Goal: Transaction & Acquisition: Purchase product/service

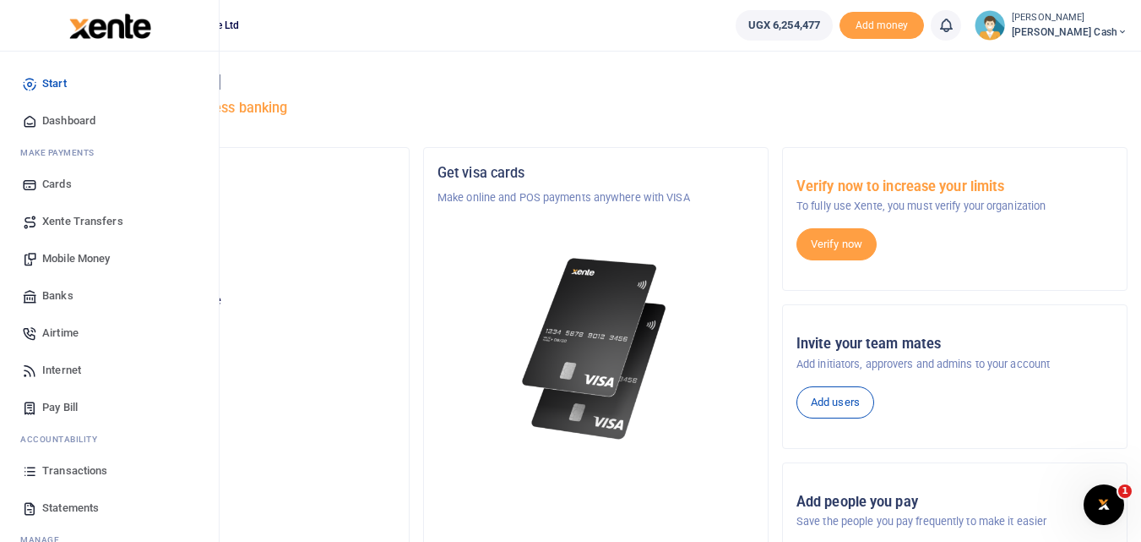
click at [61, 253] on span "Mobile Money" at bounding box center [76, 258] width 68 height 17
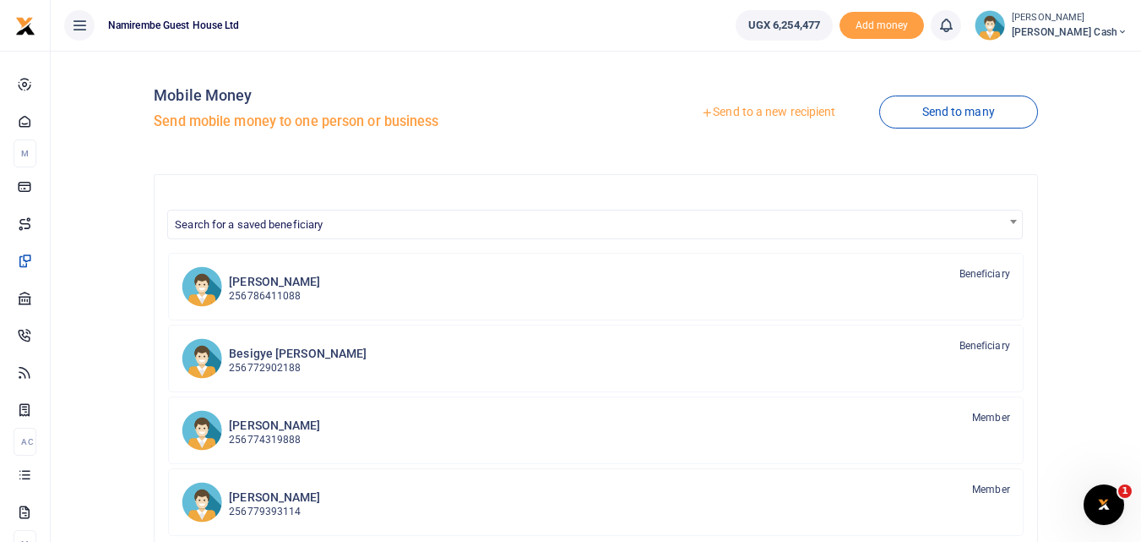
click at [744, 112] on link "Send to a new recipient" at bounding box center [768, 112] width 221 height 30
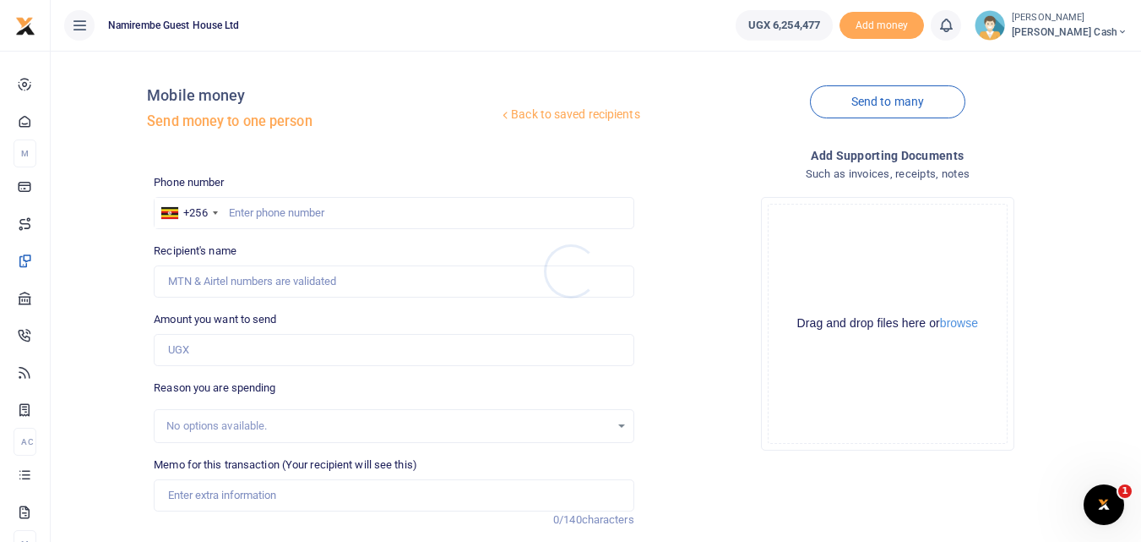
click at [242, 207] on div at bounding box center [570, 271] width 1141 height 542
click at [242, 217] on input "text" at bounding box center [394, 213] width 480 height 32
click at [242, 213] on input "text" at bounding box center [394, 213] width 480 height 32
type input "0775305578"
type input "Tony Kamede"
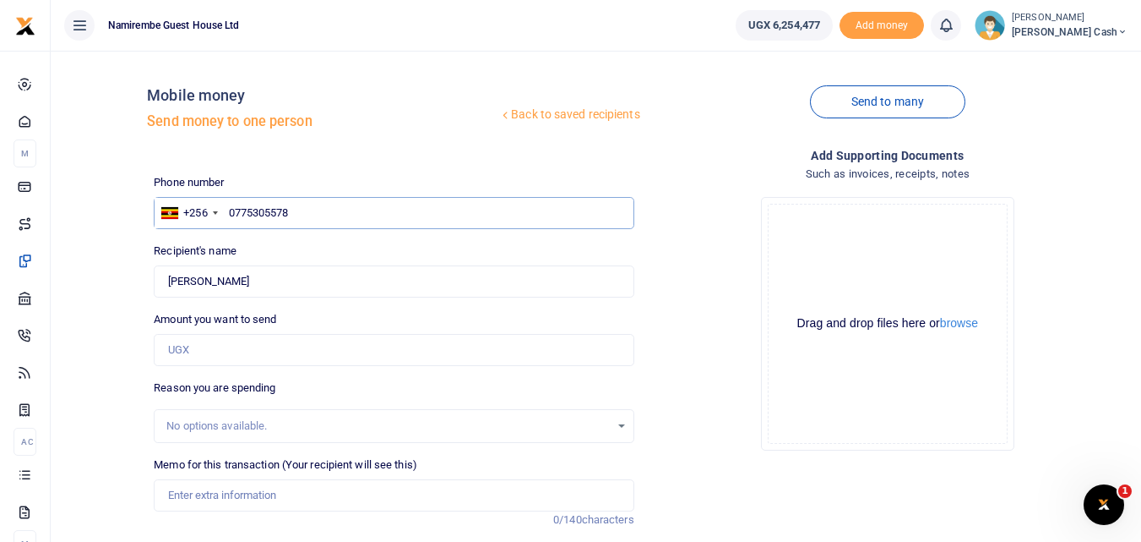
type input "0775305578"
click at [182, 346] on input "Amount you want to send" at bounding box center [394, 350] width 480 height 32
type input "20,000"
click at [182, 502] on input "Memo for this transaction (Your recipient will see this)" at bounding box center [394, 495] width 480 height 32
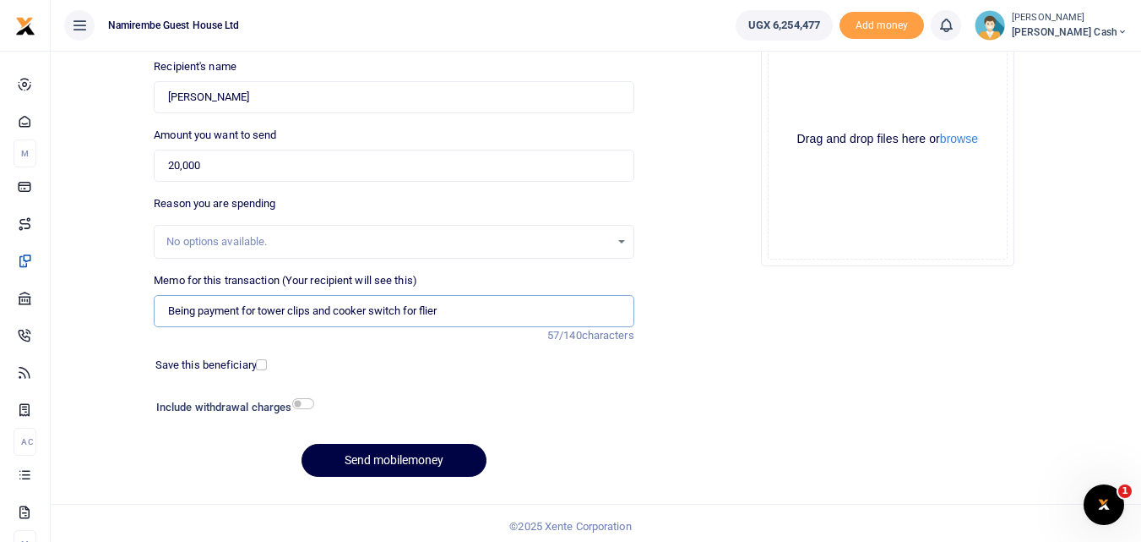
scroll to position [190, 0]
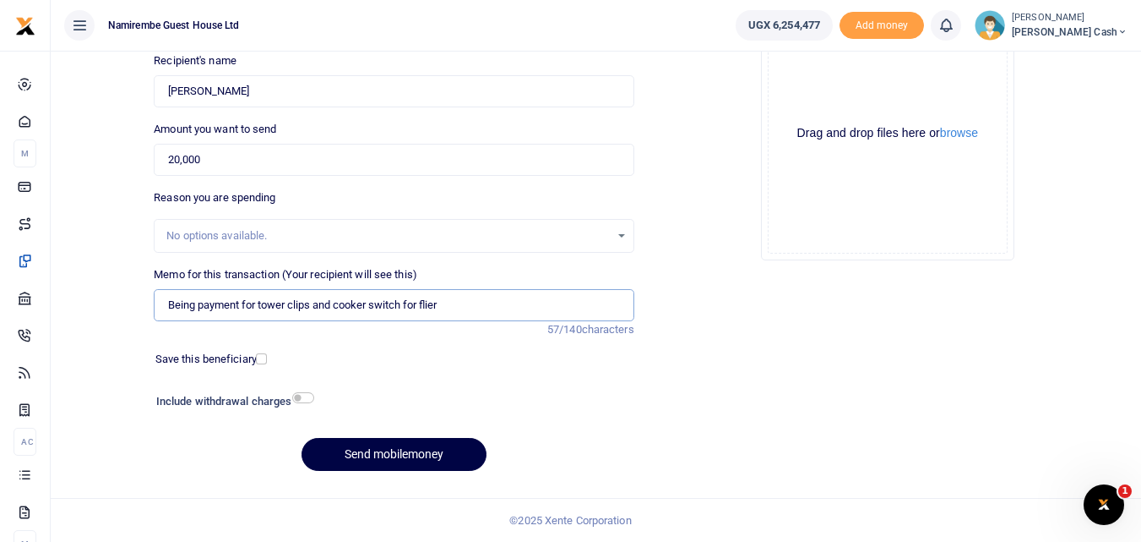
type input "Being payment for tower clips and cooker switch for flier"
click at [308, 396] on input "checkbox" at bounding box center [303, 397] width 22 height 11
checkbox input "true"
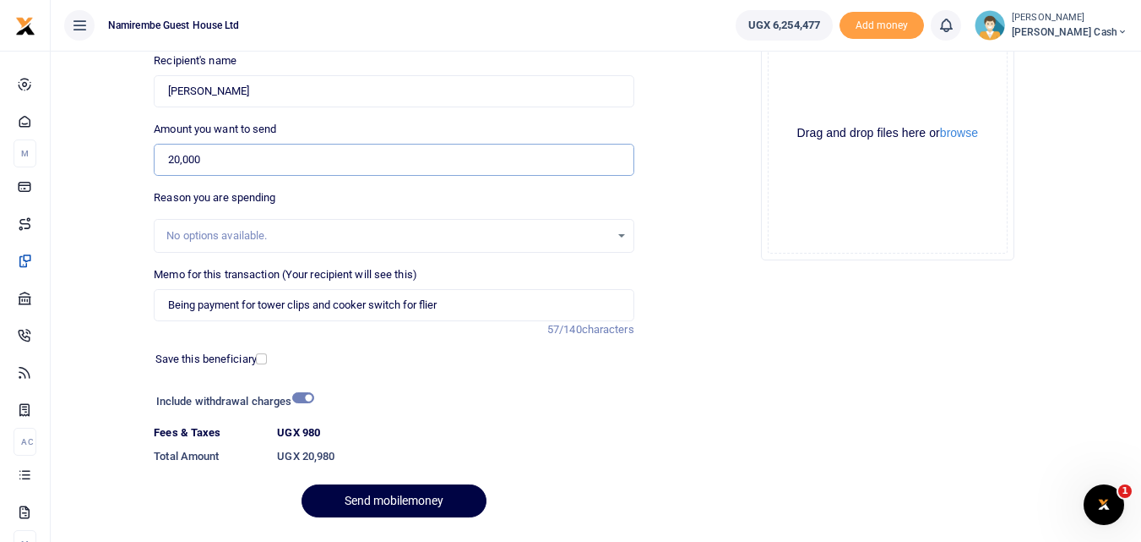
click at [215, 161] on input "20,000" at bounding box center [394, 160] width 480 height 32
type input "2"
type input "0"
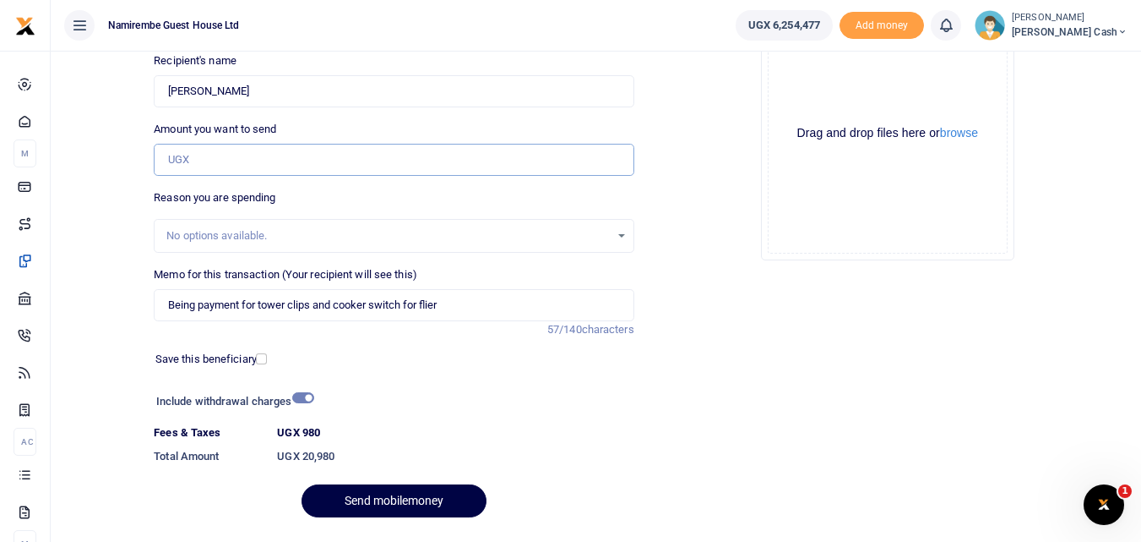
type input "0"
type input "599,400"
click at [450, 305] on input "Being payment for tower clips and cooker switch for flier" at bounding box center [394, 305] width 480 height 32
click at [314, 303] on input "Being payment for tower clips and cooker switch for flier Rwenzori water" at bounding box center [394, 305] width 480 height 32
type input "Being payment for fuel for generator and cooker switch for flier Rwenzori water"
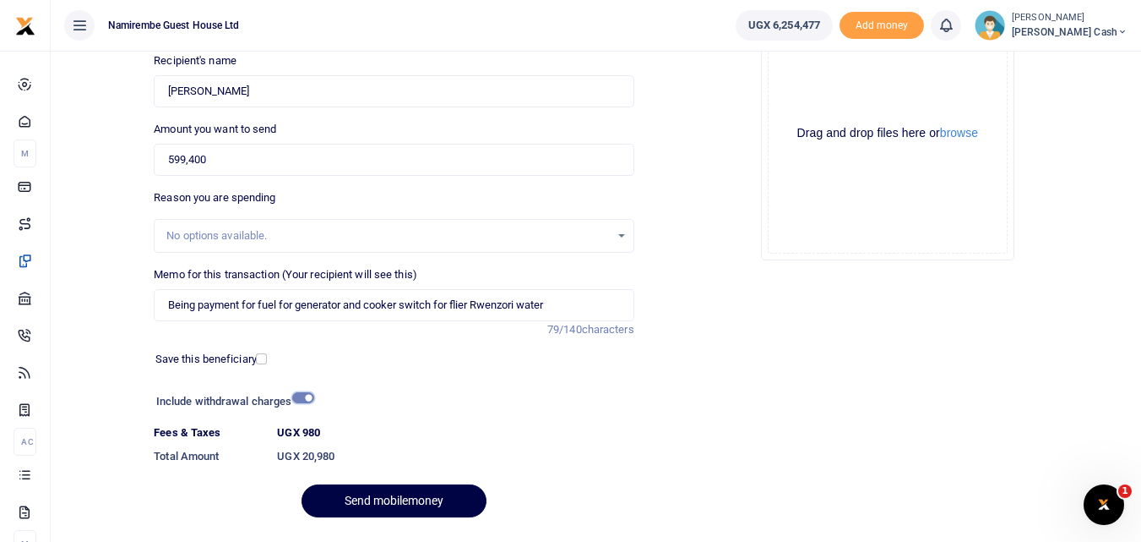
click at [305, 398] on input "checkbox" at bounding box center [303, 397] width 22 height 11
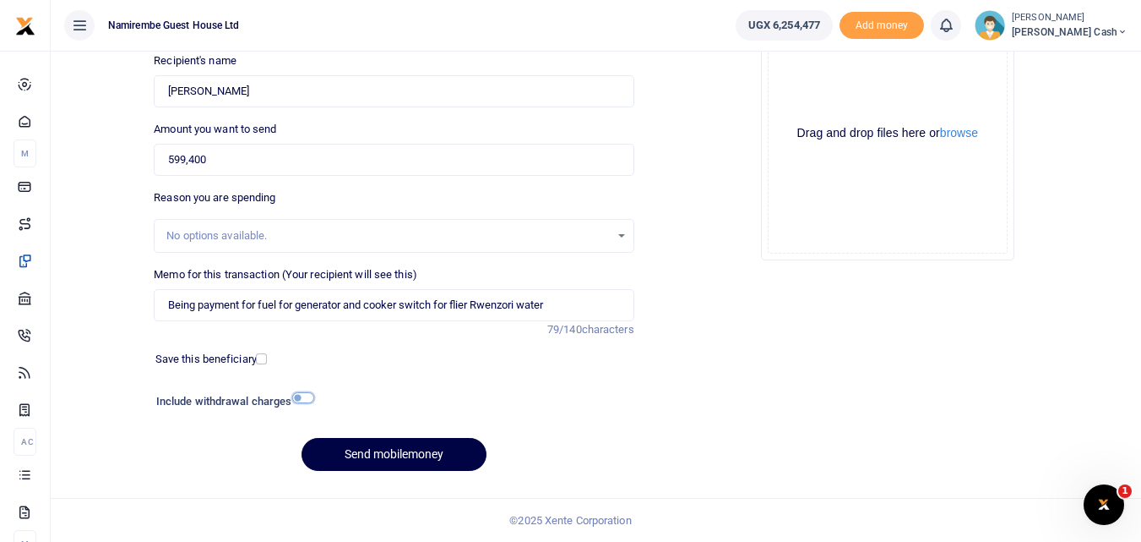
click at [310, 399] on input "checkbox" at bounding box center [303, 397] width 22 height 11
checkbox input "true"
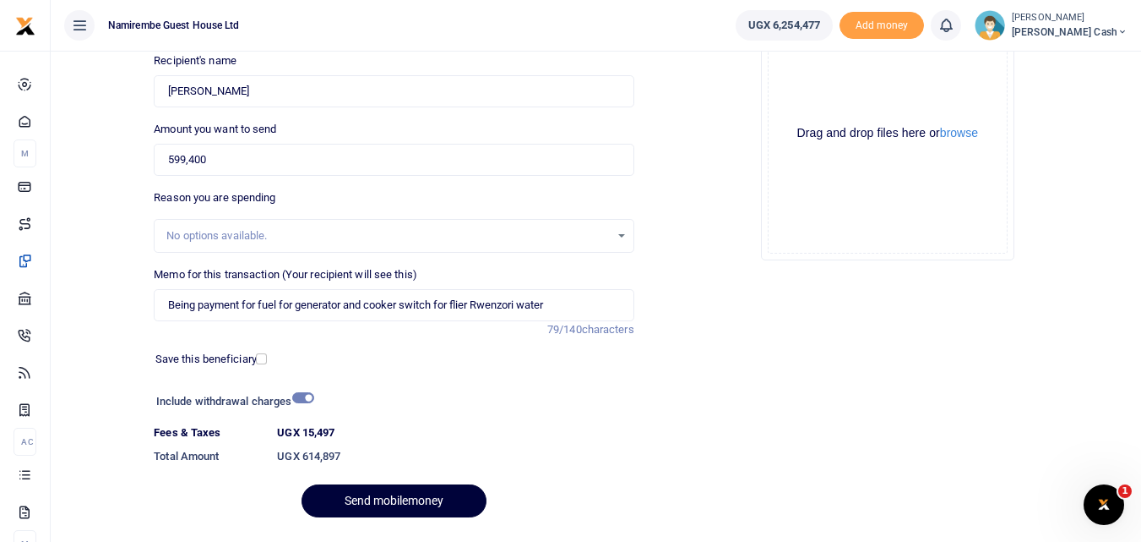
click at [383, 493] on button "Send mobilemoney" at bounding box center [394, 500] width 185 height 33
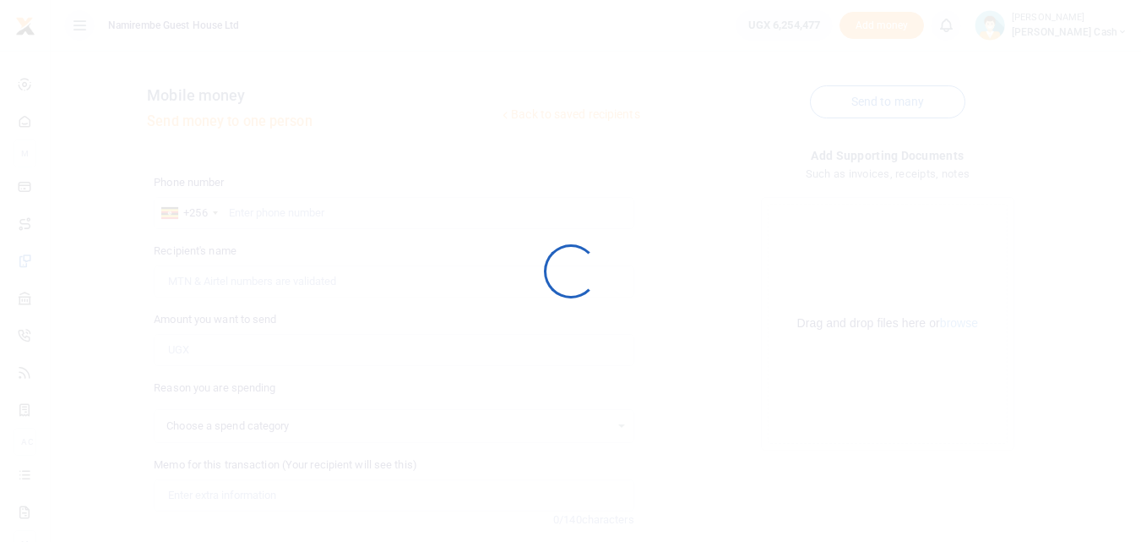
select select
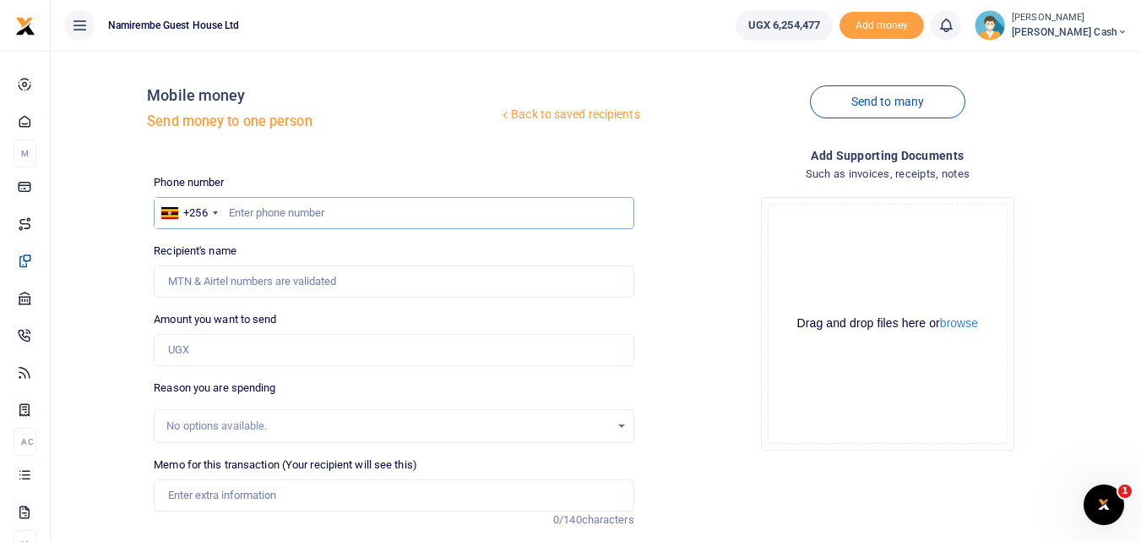
click at [262, 218] on input "text" at bounding box center [394, 213] width 480 height 32
type input "0782599495"
type input "Ismail Sewanyana"
type input "0782599495"
click at [188, 352] on input "Amount you want to send" at bounding box center [394, 350] width 480 height 32
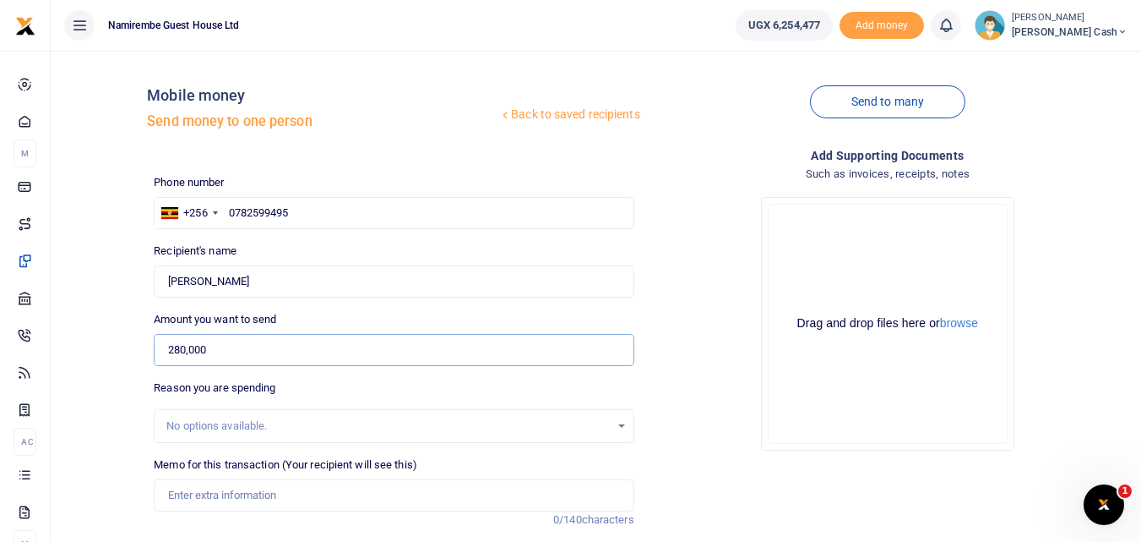
type input "280,000"
click at [193, 499] on input "Memo for this transaction (Your recipient will see this)" at bounding box center [394, 495] width 480 height 32
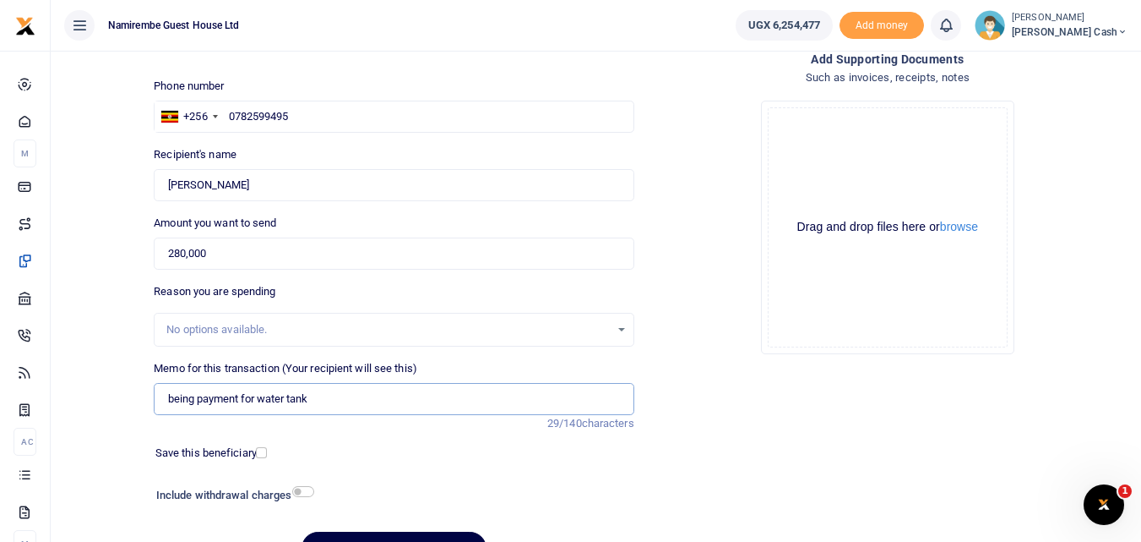
scroll to position [190, 0]
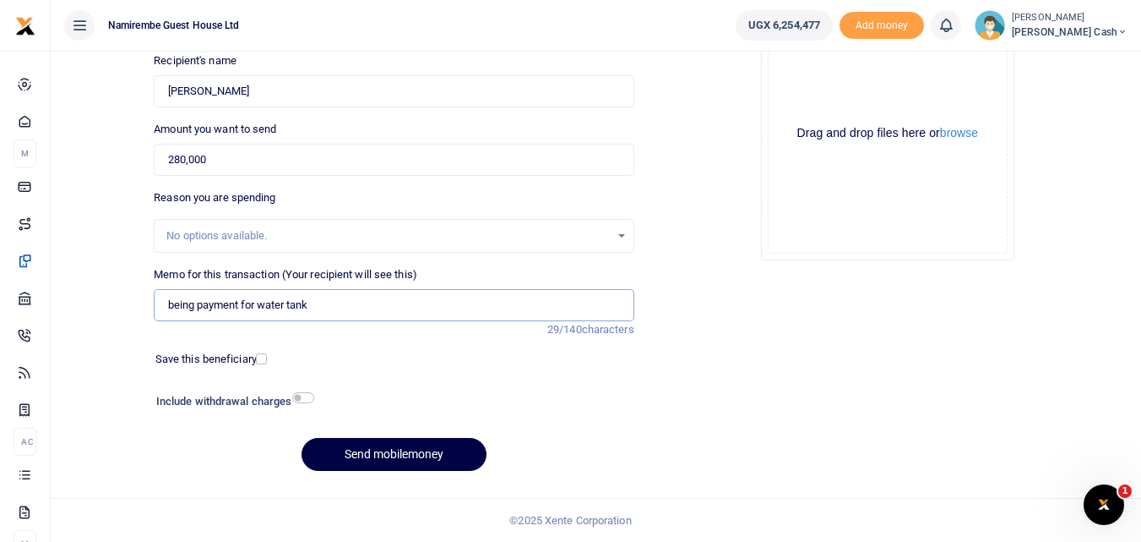
type input "being payment for water tank"
click at [308, 395] on input "checkbox" at bounding box center [303, 397] width 22 height 11
checkbox input "true"
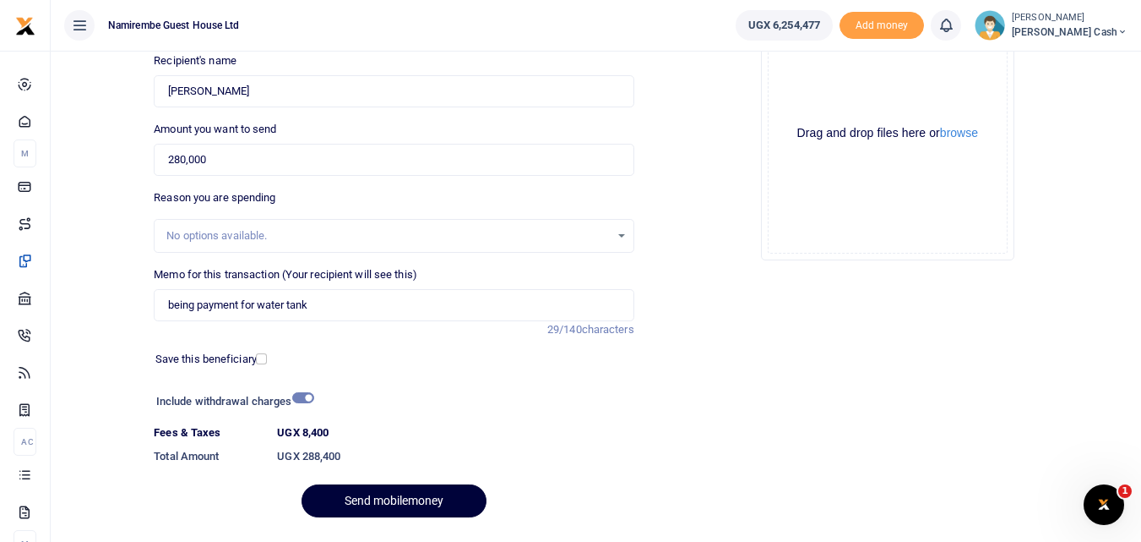
click at [389, 495] on button "Send mobilemoney" at bounding box center [394, 500] width 185 height 33
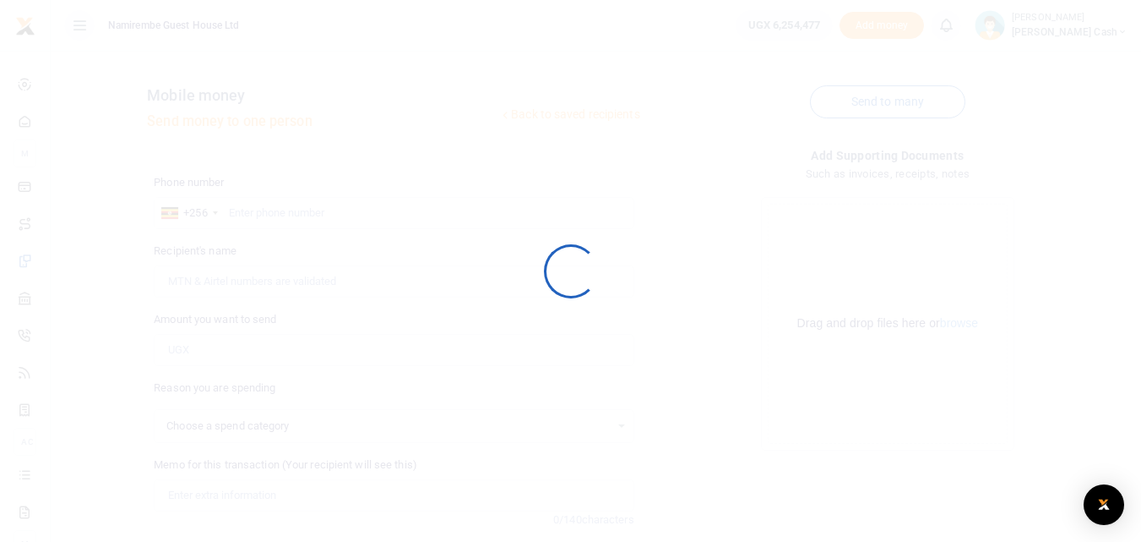
select select
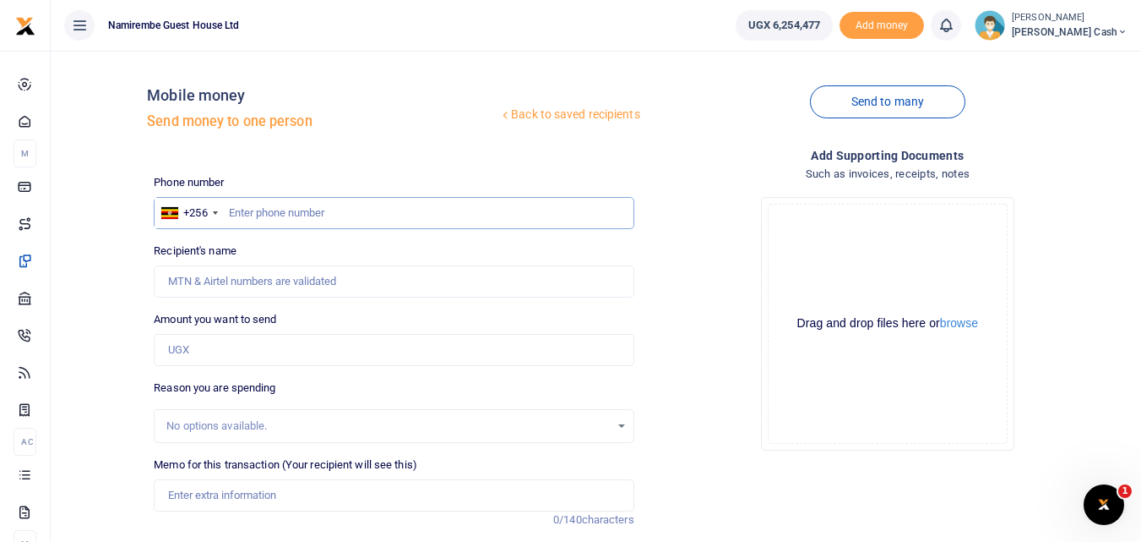
click at [276, 215] on input "text" at bounding box center [394, 213] width 480 height 32
type input "0757940878"
type input "Wiclef Bariremwa"
type input "0757940878"
click at [175, 351] on input "Amount you want to send" at bounding box center [394, 350] width 480 height 32
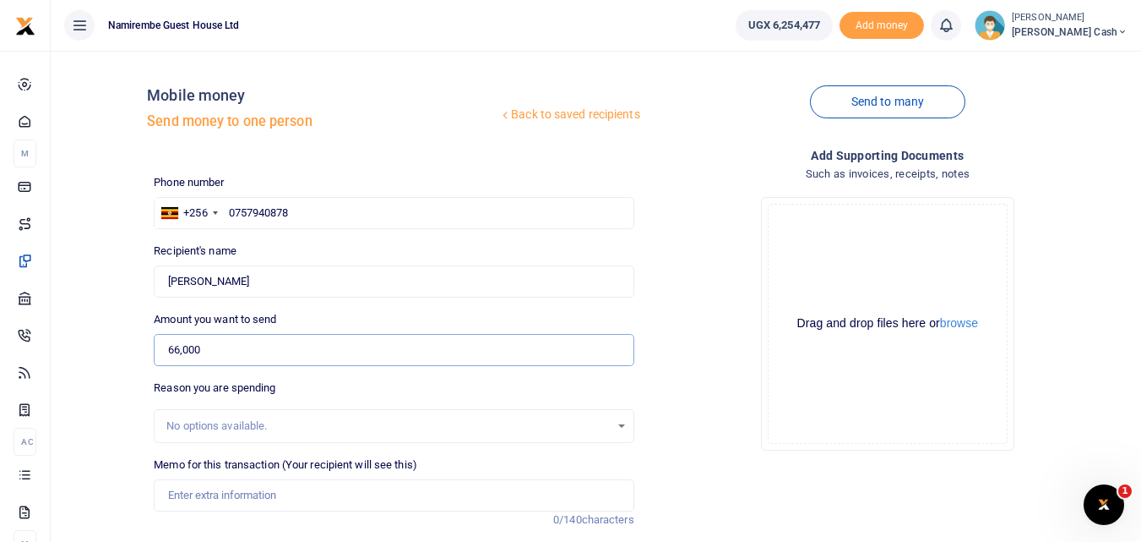
type input "66,000"
click at [174, 494] on input "Memo for this transaction (Your recipient will see this)" at bounding box center [394, 495] width 480 height 32
click at [383, 497] on input "being payment for 12 clusters of bogoya" at bounding box center [394, 495] width 480 height 32
click at [340, 497] on input "being payment for 12 clusters of bogoya" at bounding box center [394, 495] width 480 height 32
click at [393, 498] on input "being payment for 12 clusters of bogoya" at bounding box center [394, 495] width 480 height 32
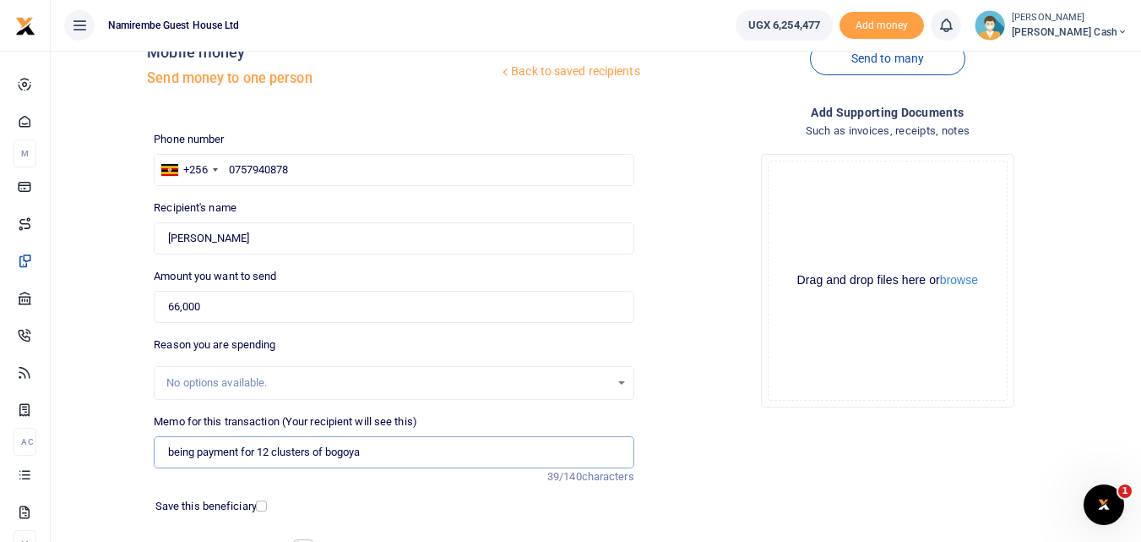
scroll to position [84, 0]
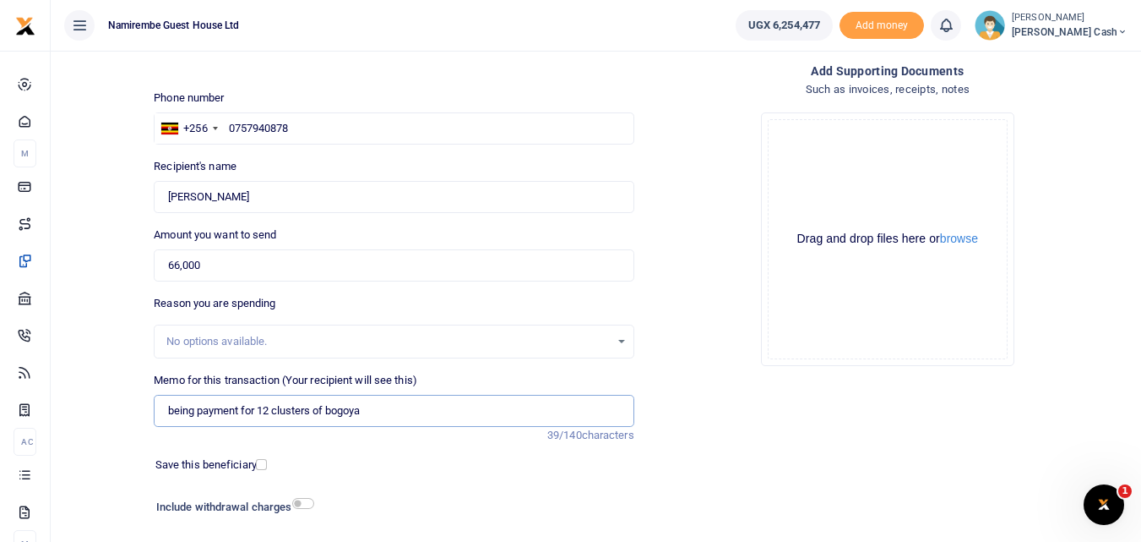
type input "being payment for 12 clusters of bogoya"
click at [306, 504] on input "checkbox" at bounding box center [303, 503] width 22 height 11
checkbox input "true"
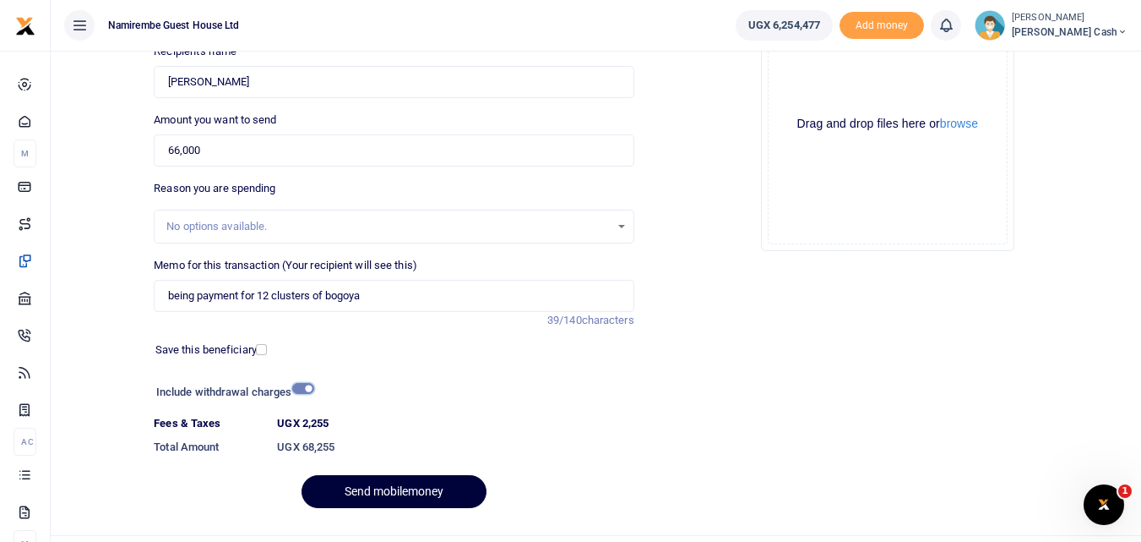
scroll to position [237, 0]
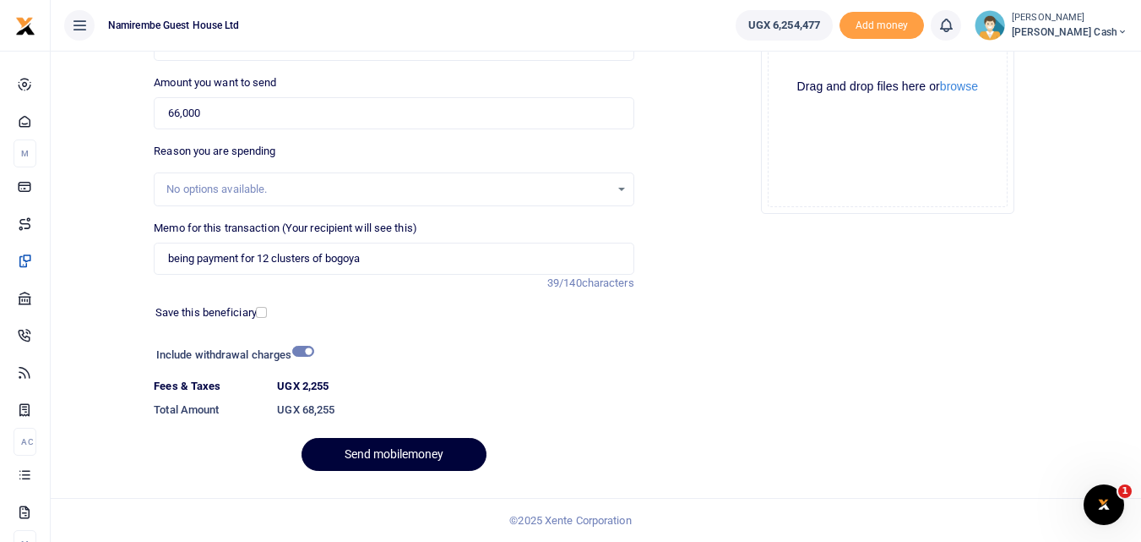
click at [405, 451] on button "Send mobilemoney" at bounding box center [394, 454] width 185 height 33
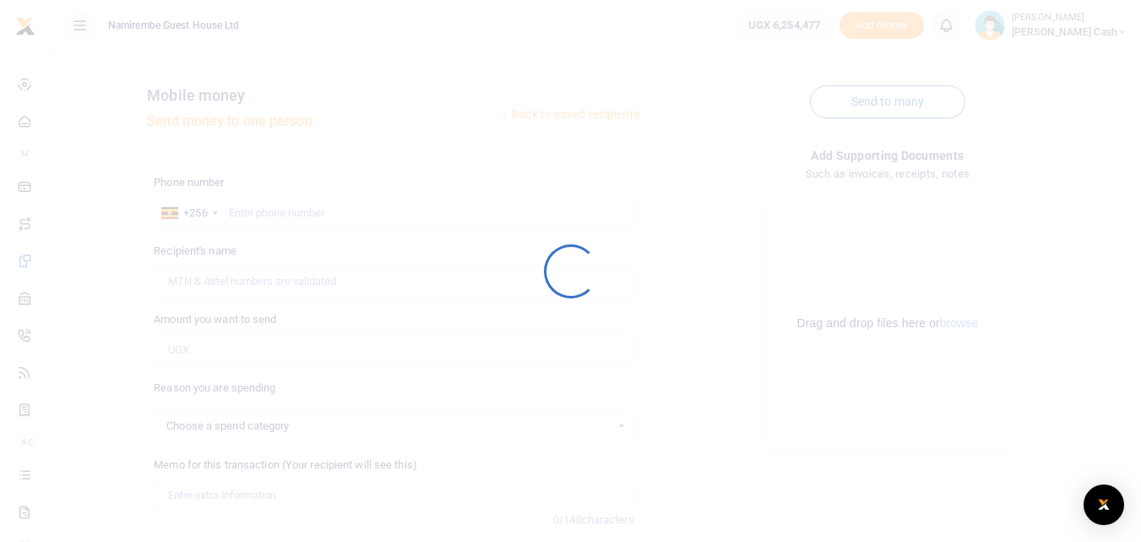
scroll to position [190, 0]
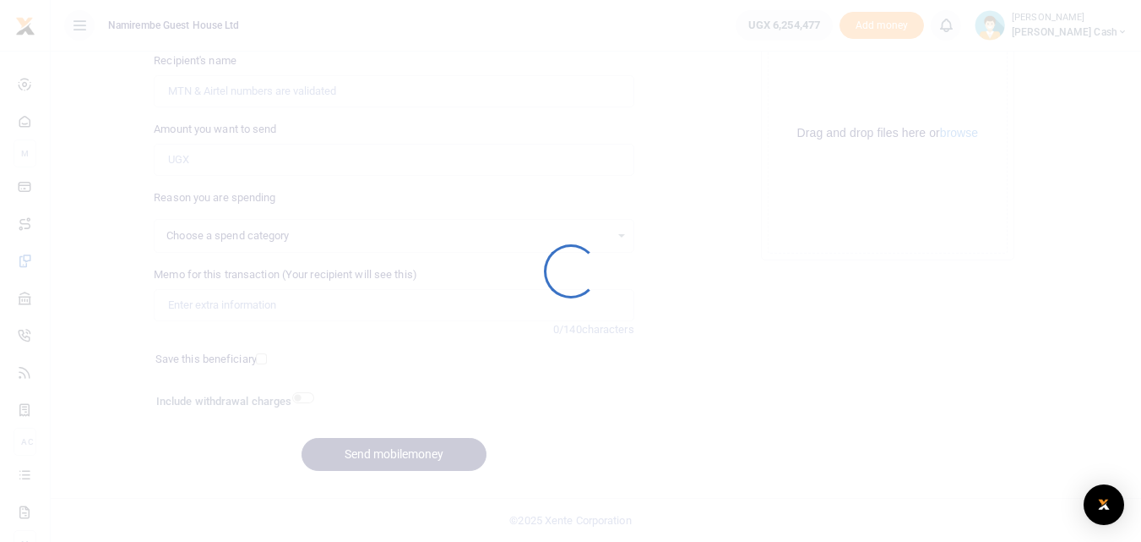
select select
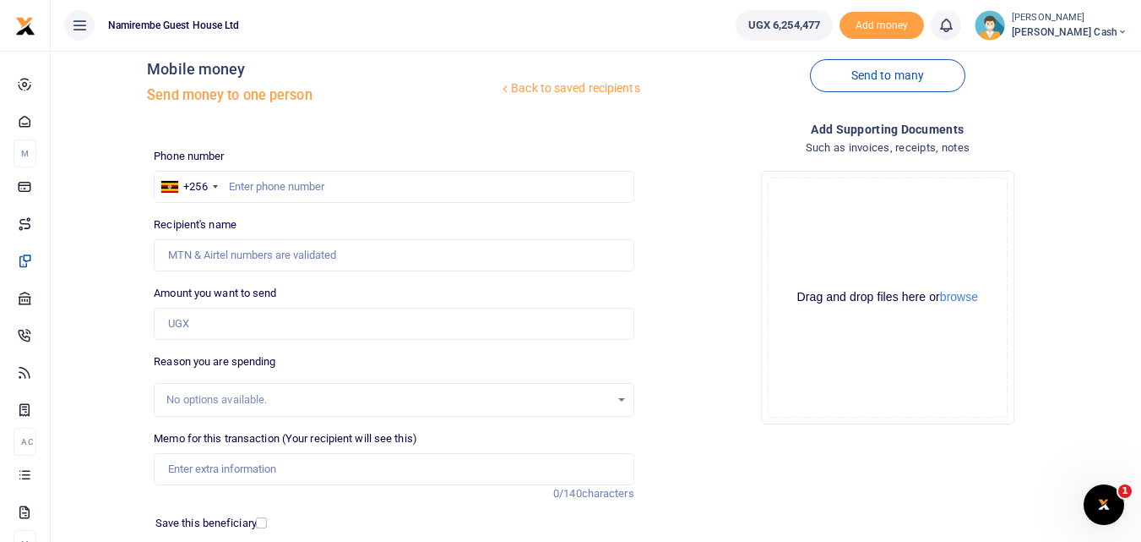
scroll to position [0, 0]
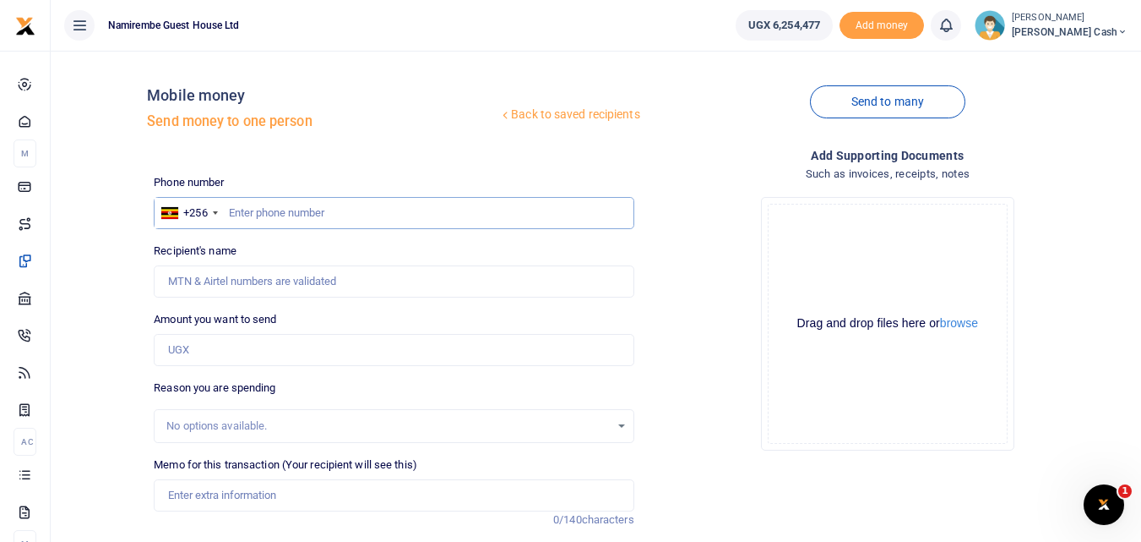
click at [255, 204] on input "text" at bounding box center [394, 213] width 480 height 32
type input "0782922300"
type input "Alex Karangira"
type input "0782922300"
click at [172, 353] on input "Amount you want to send" at bounding box center [394, 350] width 480 height 32
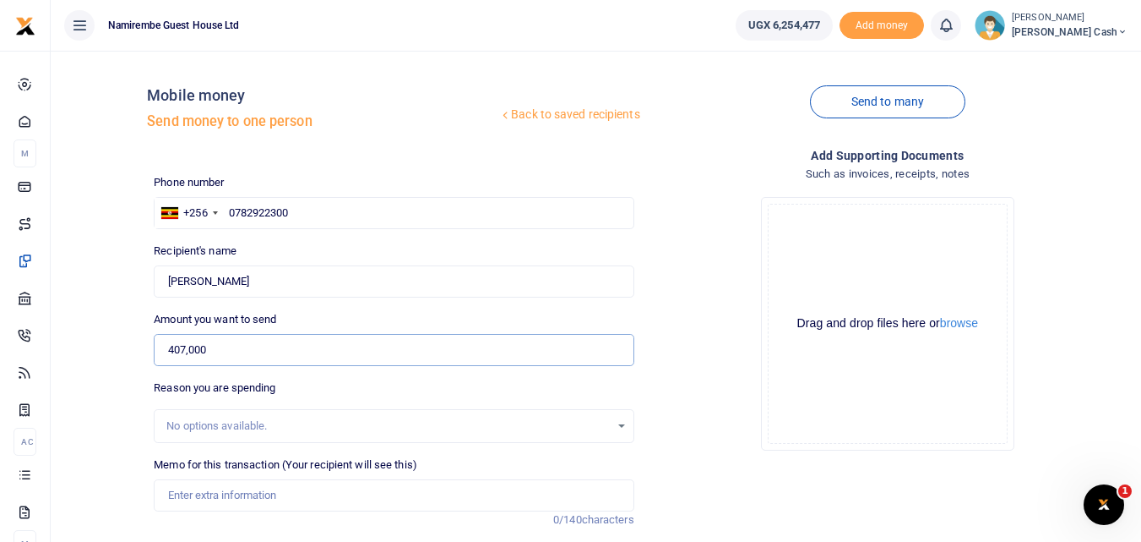
type input "407,000"
click at [181, 498] on input "Memo for this transaction (Your recipient will see this)" at bounding box center [394, 495] width 480 height 32
type input "being payment for 110 liters jesa milk and two boxes of long life"
drag, startPoint x: 318, startPoint y: 502, endPoint x: 892, endPoint y: 418, distance: 580.6
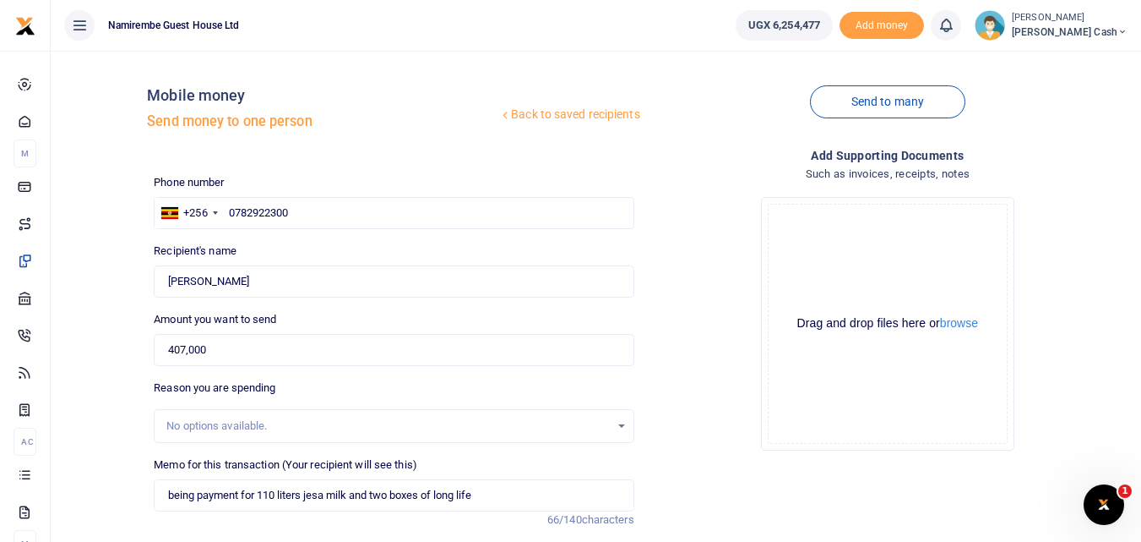
click at [892, 418] on div "Drag and drop files here or browse Powered by Uppy" at bounding box center [888, 324] width 240 height 240
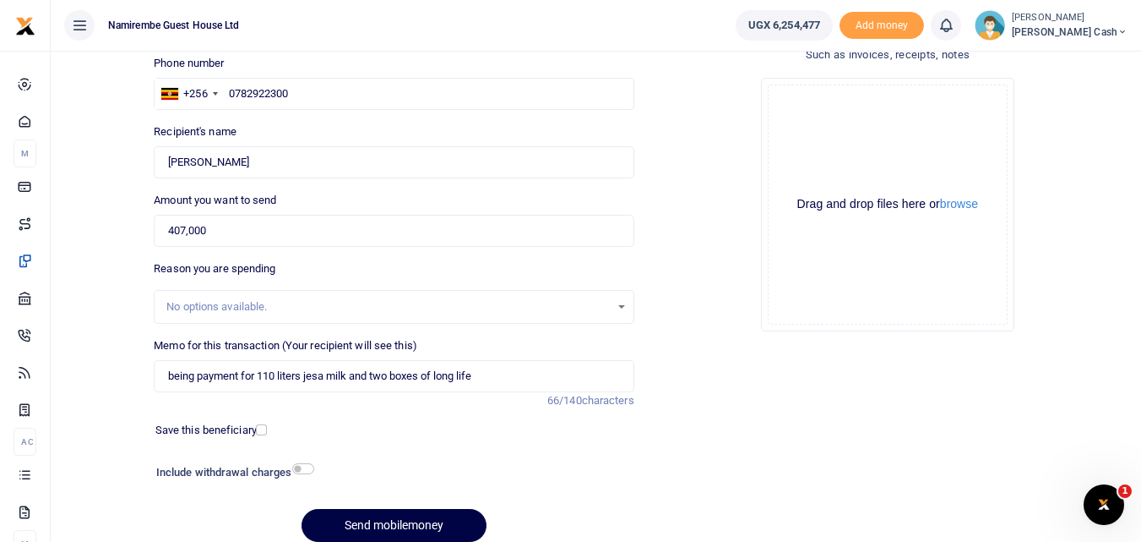
scroll to position [169, 0]
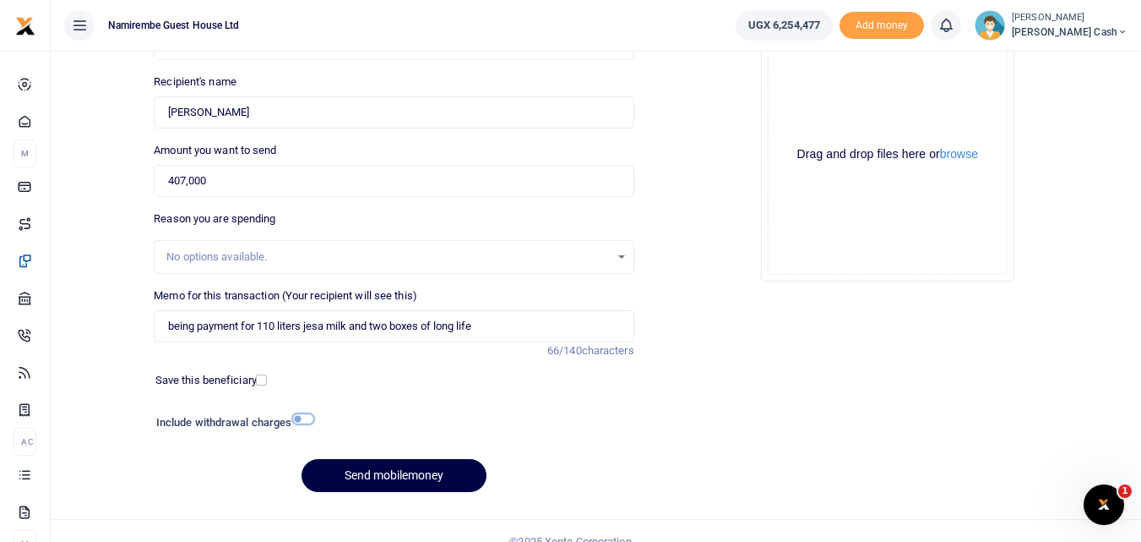
click at [306, 419] on input "checkbox" at bounding box center [303, 418] width 22 height 11
checkbox input "true"
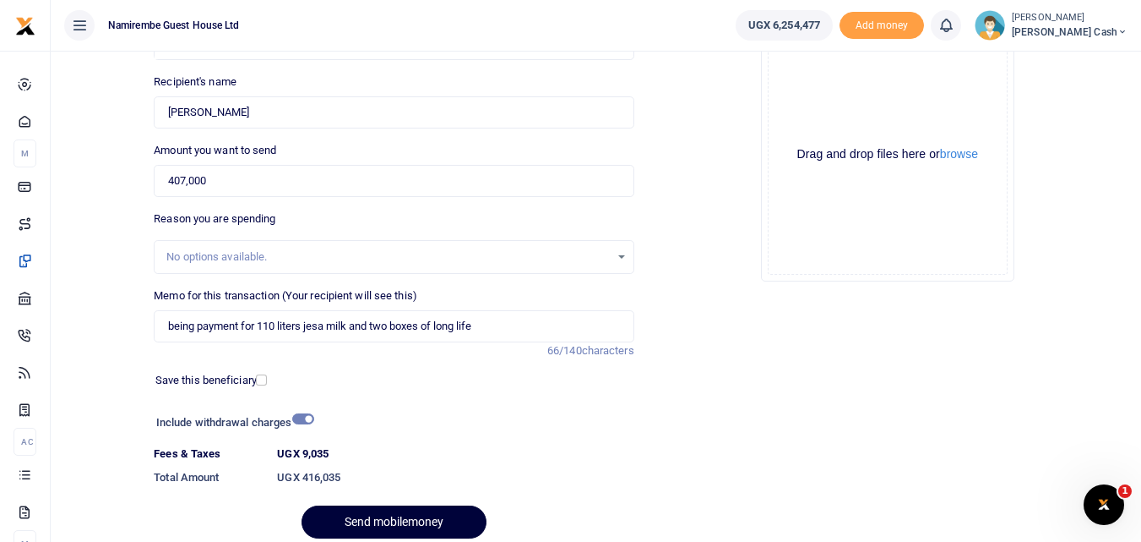
click at [396, 519] on button "Send mobilemoney" at bounding box center [394, 521] width 185 height 33
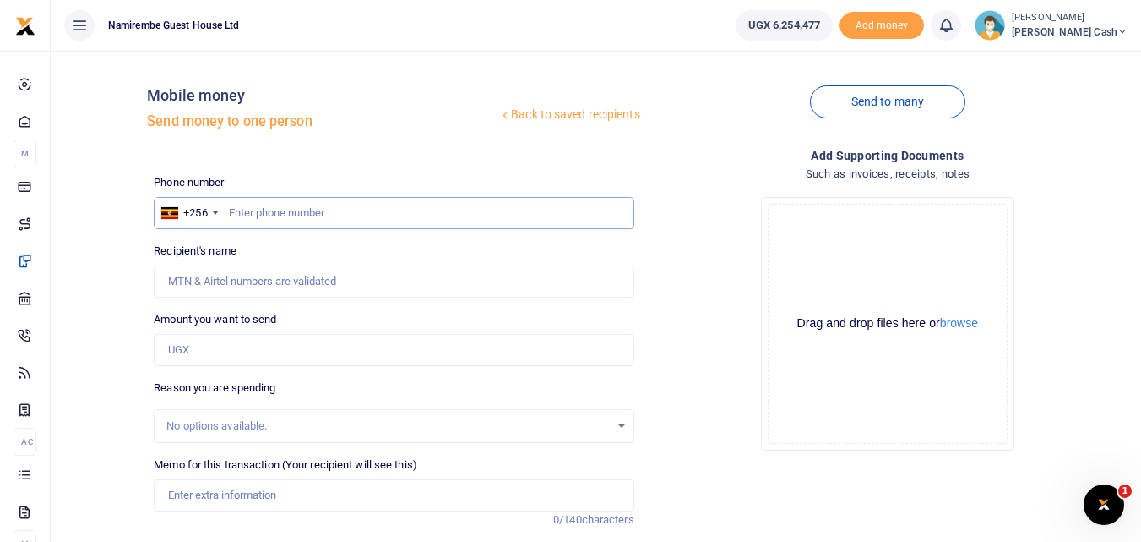
click at [242, 209] on input "text" at bounding box center [394, 213] width 480 height 32
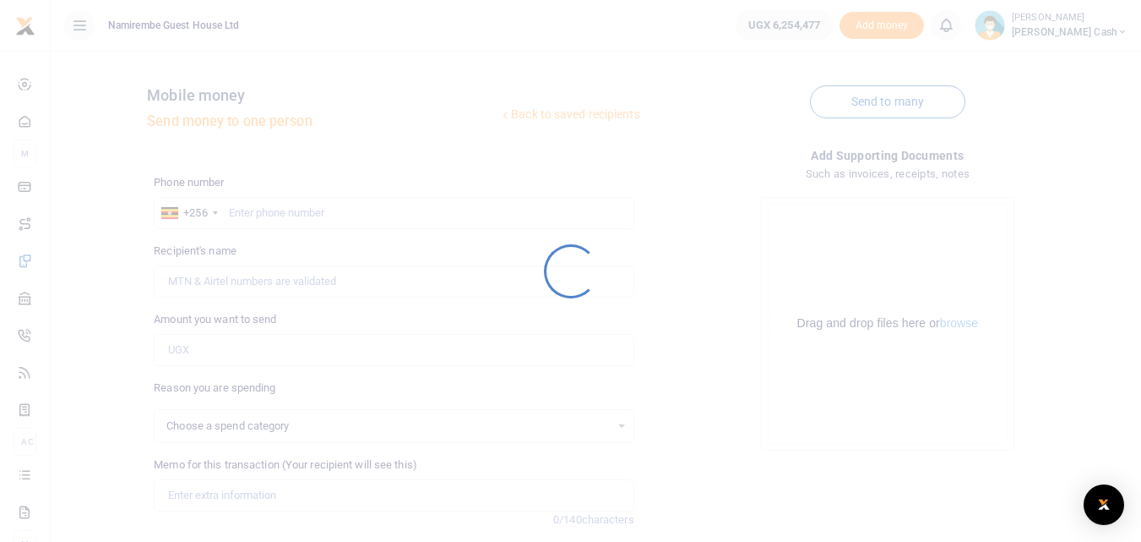
select select
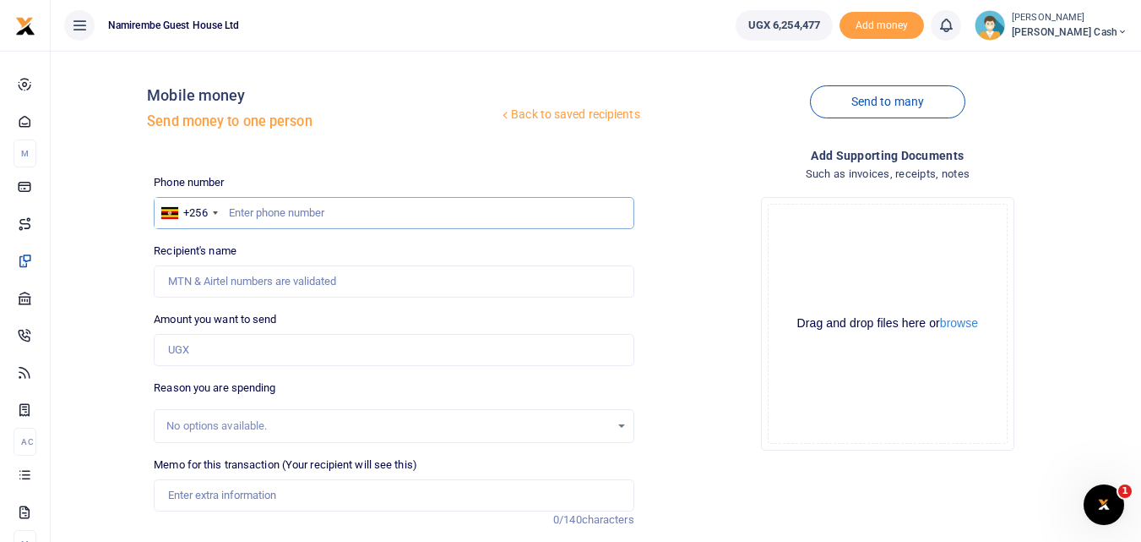
click at [256, 209] on input "text" at bounding box center [394, 213] width 480 height 32
type input "0788670253"
type input "Edinah Tusiime"
type input "0788670253"
click at [202, 349] on input "Amount you want to send" at bounding box center [394, 350] width 480 height 32
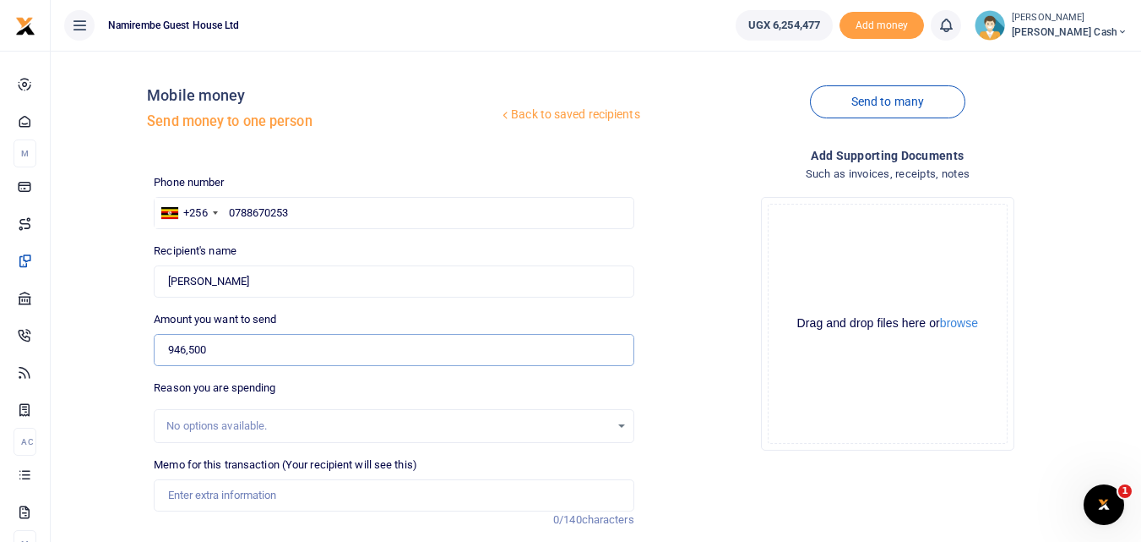
type input "946,500"
click at [193, 499] on input "Memo for this transaction (Your recipient will see this)" at bounding box center [394, 495] width 480 height 32
type input "B"
type input "being payment for chicken,liver,beef fillet"
drag, startPoint x: 307, startPoint y: 505, endPoint x: 250, endPoint y: 423, distance: 99.6
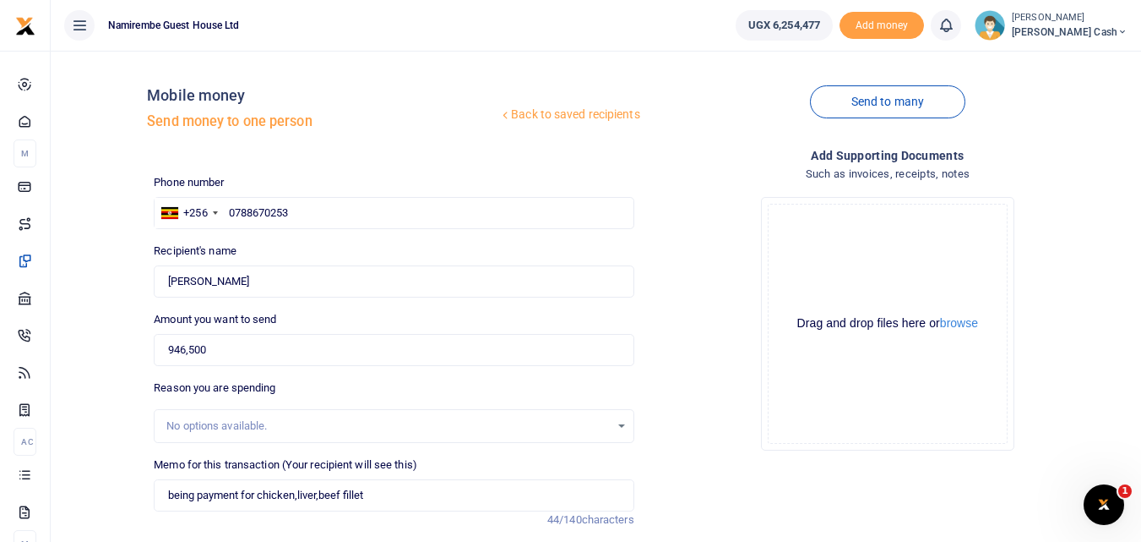
click at [250, 423] on div "No options available." at bounding box center [387, 425] width 443 height 17
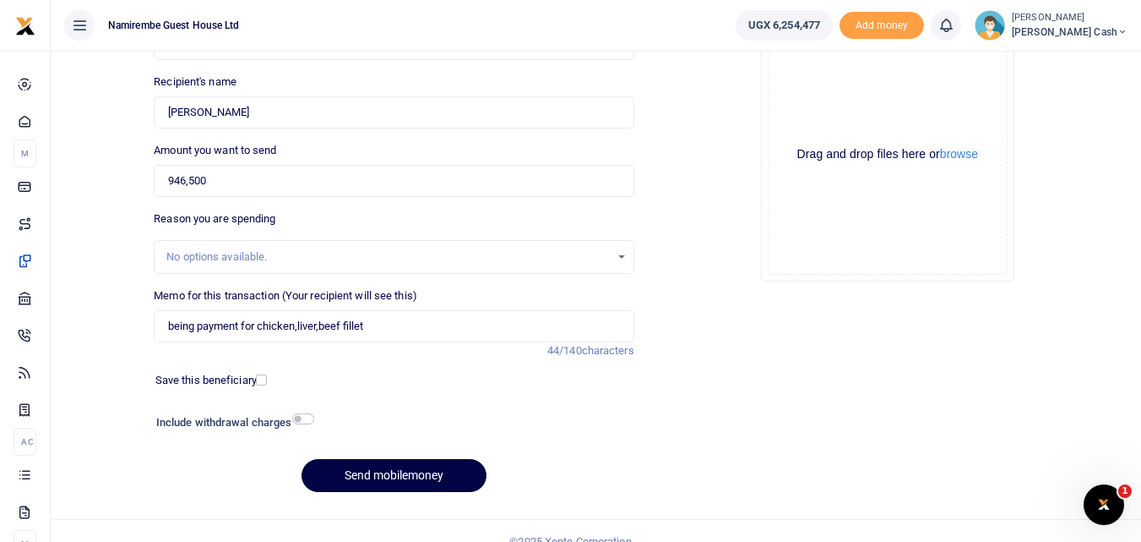
scroll to position [190, 0]
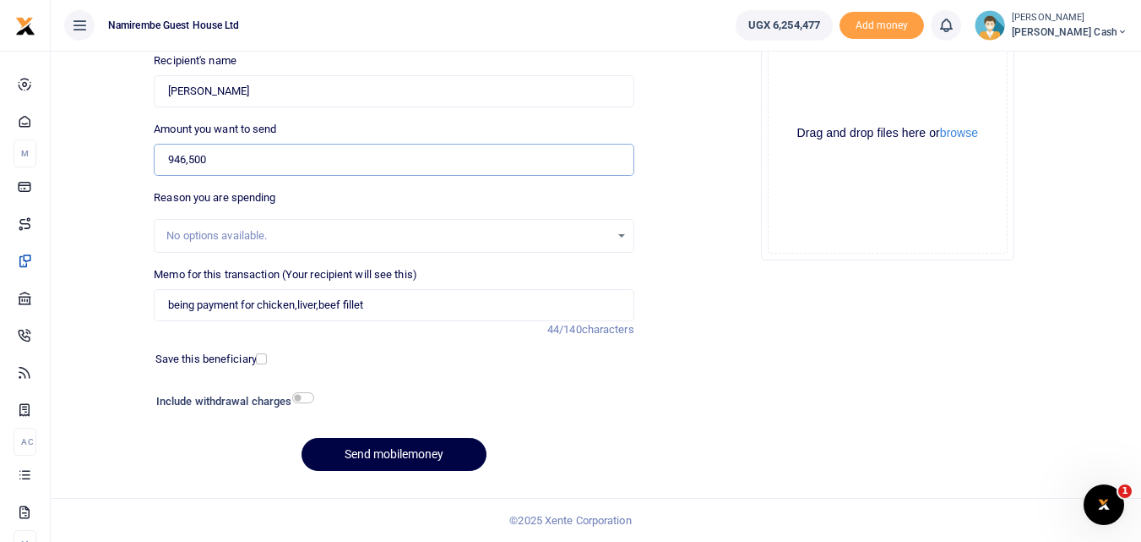
click at [225, 155] on input "946,500" at bounding box center [394, 160] width 480 height 32
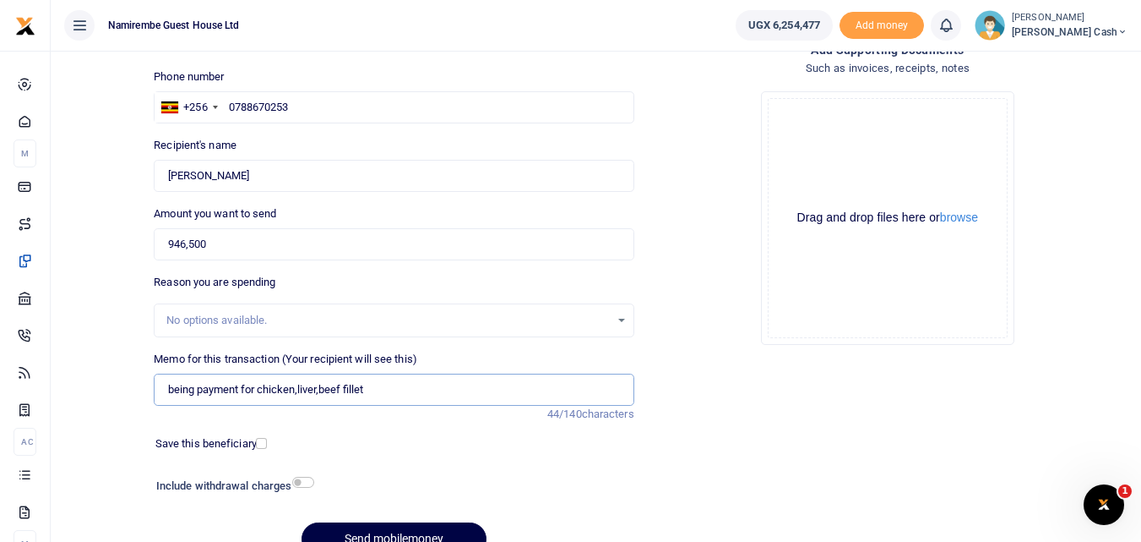
click at [371, 388] on input "being payment for chicken,liver,beef fillet" at bounding box center [394, 389] width 480 height 32
click at [301, 111] on input "0788670253" at bounding box center [394, 107] width 480 height 32
type input "07886702"
type input "0"
type input "0705511370"
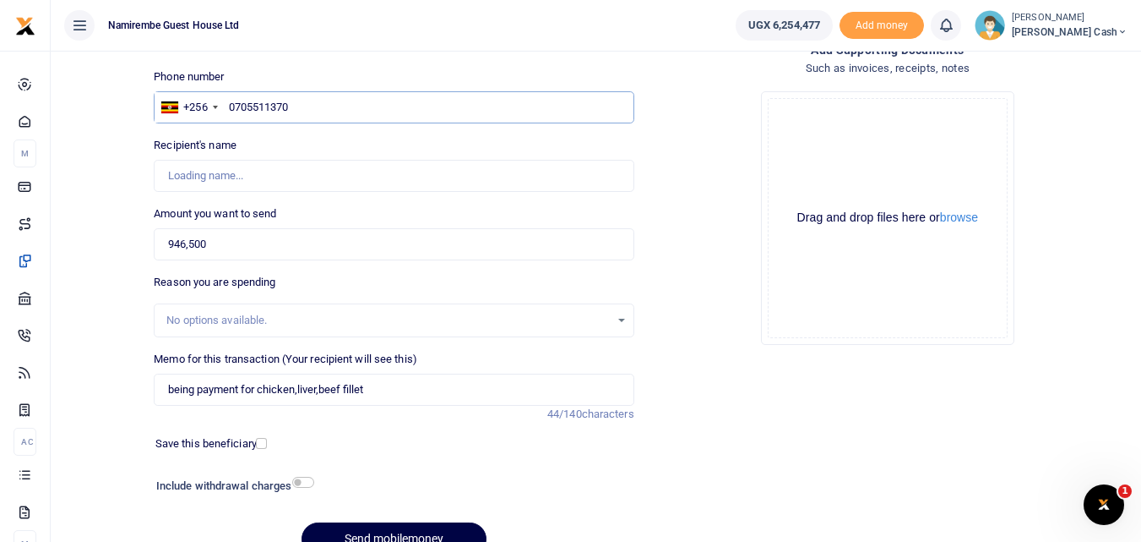
type input "Jean Ntakirutimana"
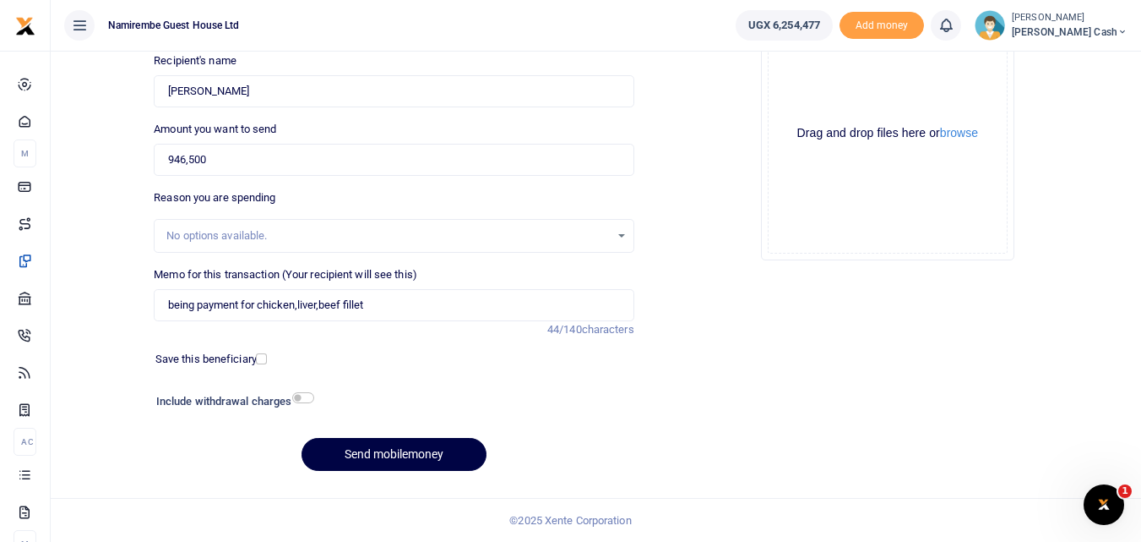
type input "0705511370"
click at [373, 306] on input "being payment for chicken,liver,beef fillet" at bounding box center [394, 305] width 480 height 32
type input "being payment for chicken,liver,beef fillet and fresh veg"
drag, startPoint x: 303, startPoint y: 308, endPoint x: 282, endPoint y: 248, distance: 63.6
click at [282, 249] on div "No options available." at bounding box center [394, 236] width 480 height 34
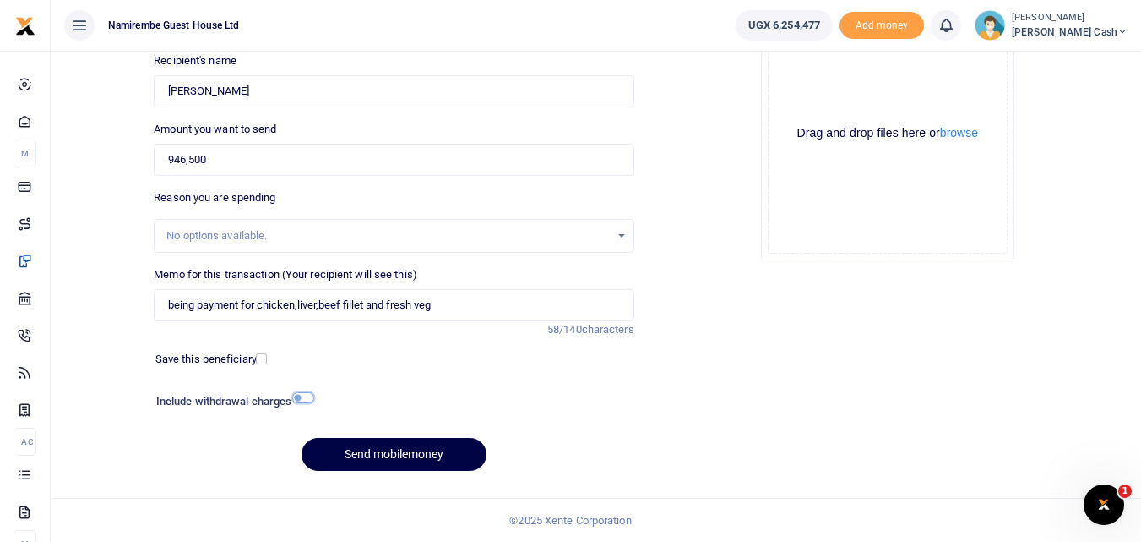
click at [302, 396] on input "checkbox" at bounding box center [303, 397] width 22 height 11
checkbox input "true"
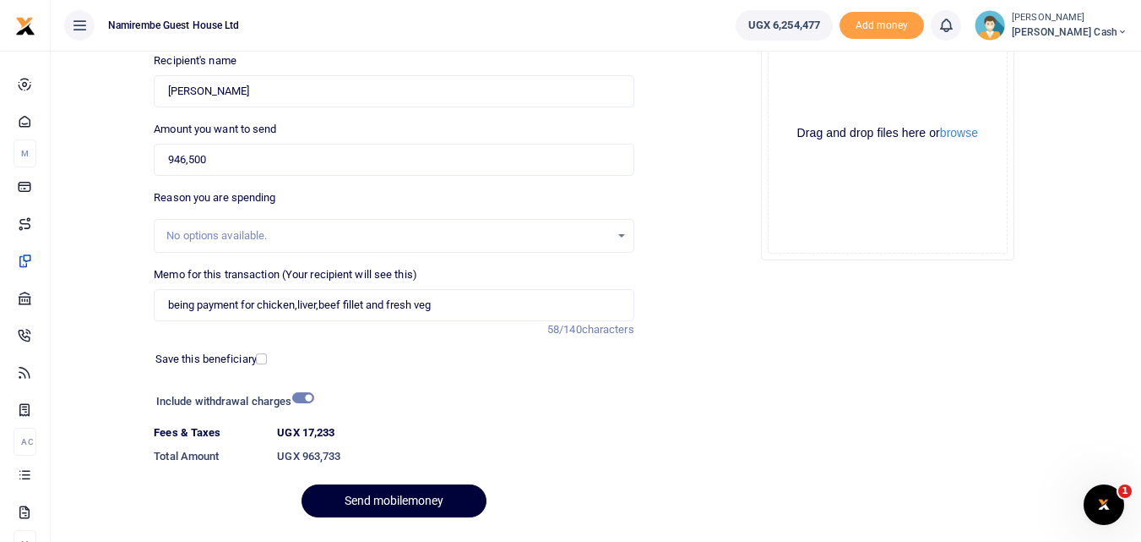
click at [394, 495] on button "Send mobilemoney" at bounding box center [394, 500] width 185 height 33
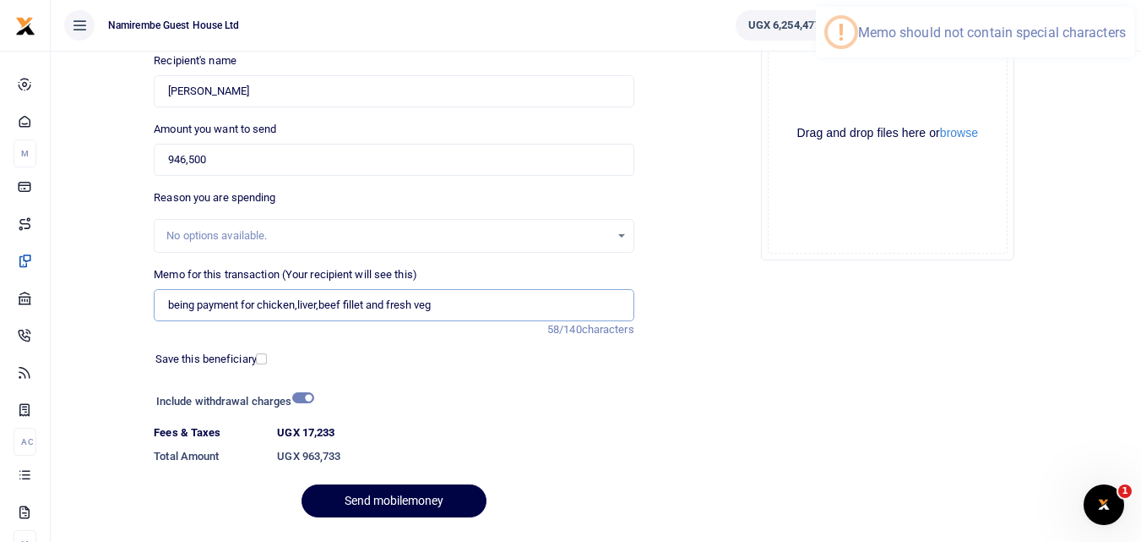
click at [438, 302] on input "being payment for chicken,liver,beef fillet and fresh veg" at bounding box center [394, 305] width 480 height 32
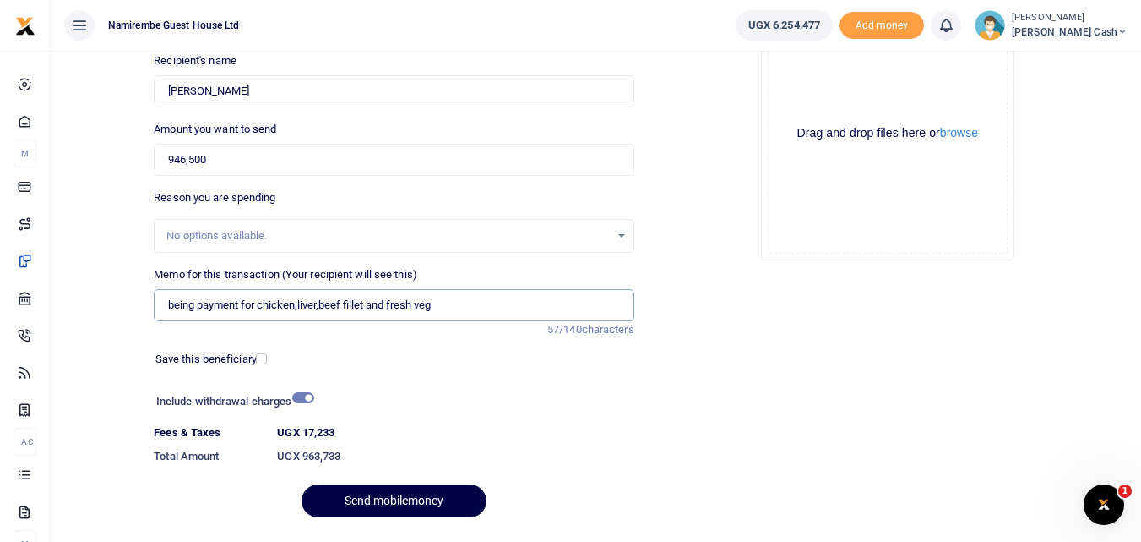
click at [324, 304] on input "being payment for chicken,liver,beef fillet and fresh veg" at bounding box center [394, 305] width 480 height 32
click at [319, 306] on input "being payment for chicken,liver,beef fillet and fresh veg" at bounding box center [394, 305] width 480 height 32
click at [321, 308] on input "being payment for chicken,liver,beef fillet and fresh veg" at bounding box center [394, 305] width 480 height 32
click at [298, 303] on input "being payment for chicken,liver beef fillet and fresh veg" at bounding box center [394, 305] width 480 height 32
type input "being payment for chicken liver beef fillet and fresh veg"
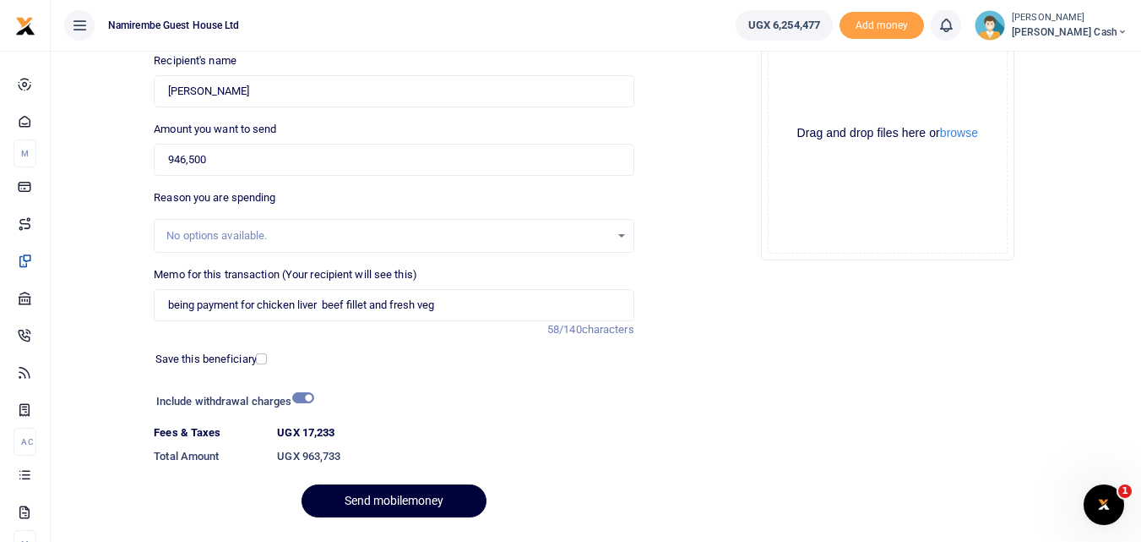
click at [387, 498] on button "Send mobilemoney" at bounding box center [394, 500] width 185 height 33
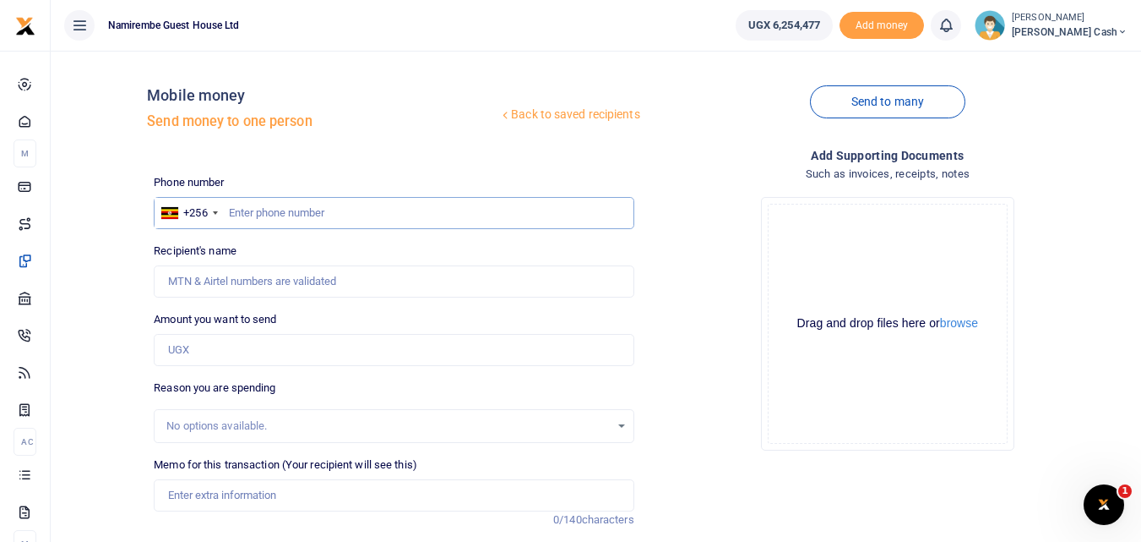
click at [258, 214] on input "text" at bounding box center [394, 213] width 480 height 32
type input "0783899207"
type input "Nabaasa [PERSON_NAME]"
type input "0783899207"
click at [179, 346] on input "Amount you want to send" at bounding box center [394, 350] width 480 height 32
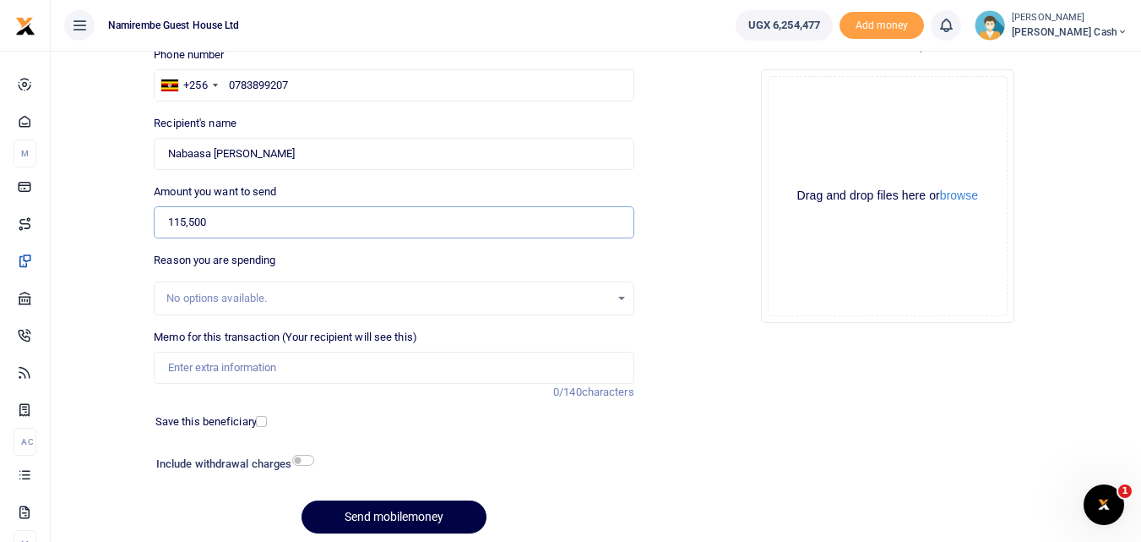
scroll to position [169, 0]
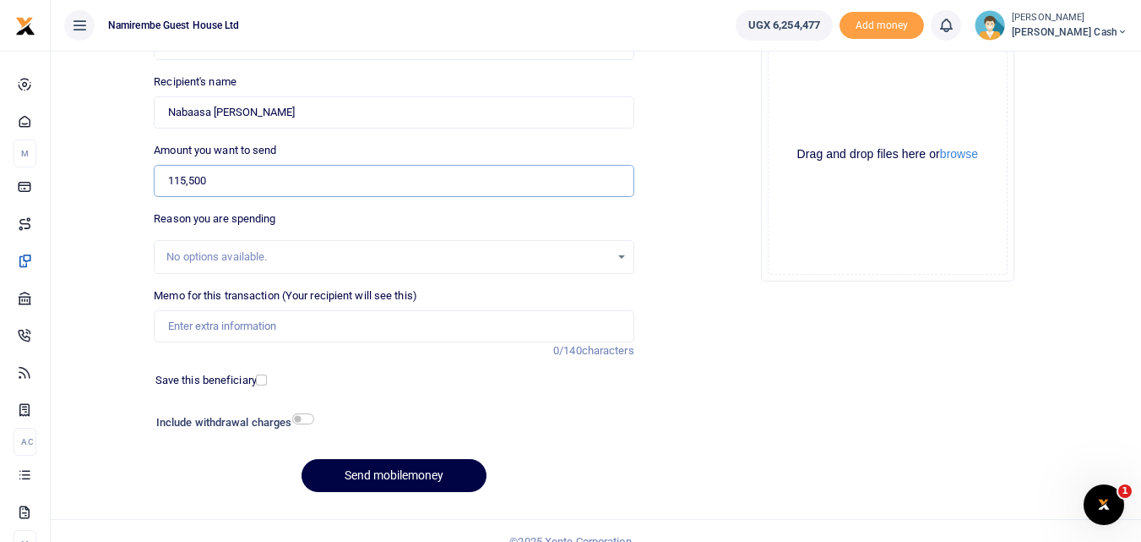
type input "115,500"
click at [191, 327] on input "Memo for this transaction (Your recipient will see this)" at bounding box center [394, 326] width 480 height 32
click at [280, 326] on input "being payment for ursb filling fees for board resolutions" at bounding box center [394, 326] width 480 height 32
type input "being payment for URSB filling fees for board resolutions"
click at [306, 422] on input "checkbox" at bounding box center [303, 418] width 22 height 11
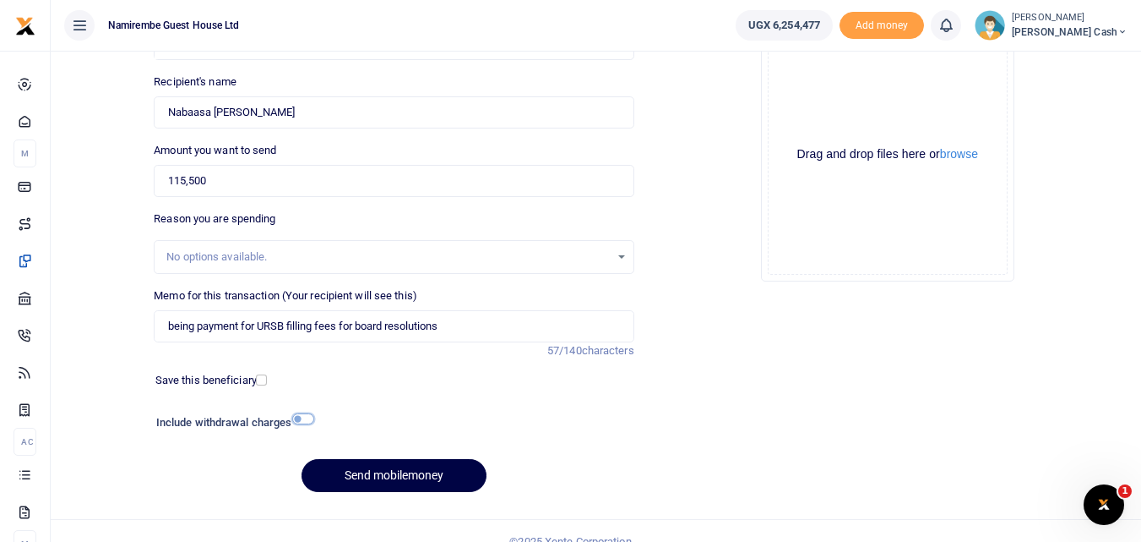
checkbox input "true"
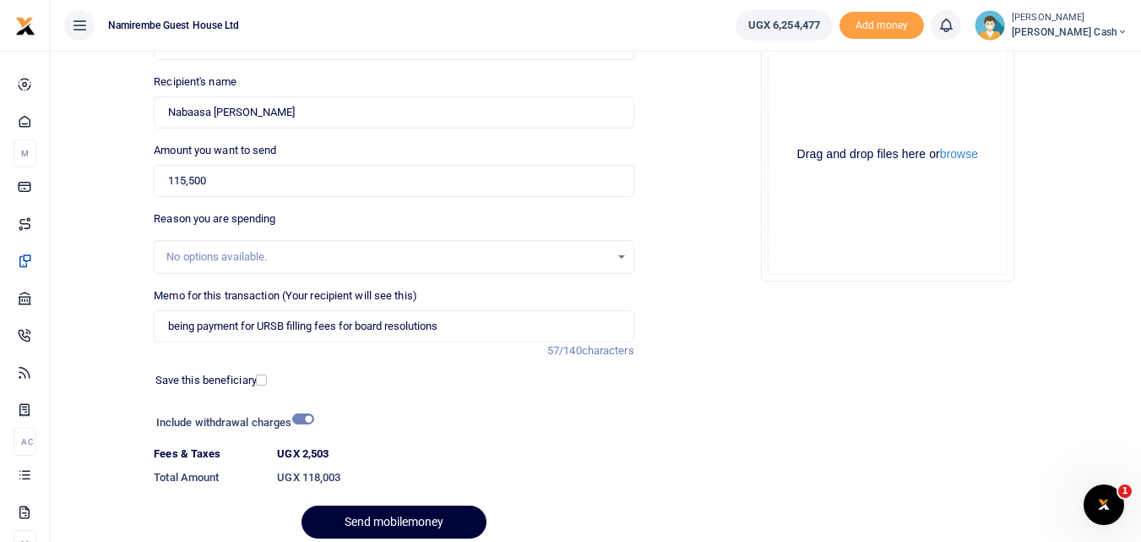
click at [386, 515] on button "Send mobilemoney" at bounding box center [394, 521] width 185 height 33
